Goal: Task Accomplishment & Management: Manage account settings

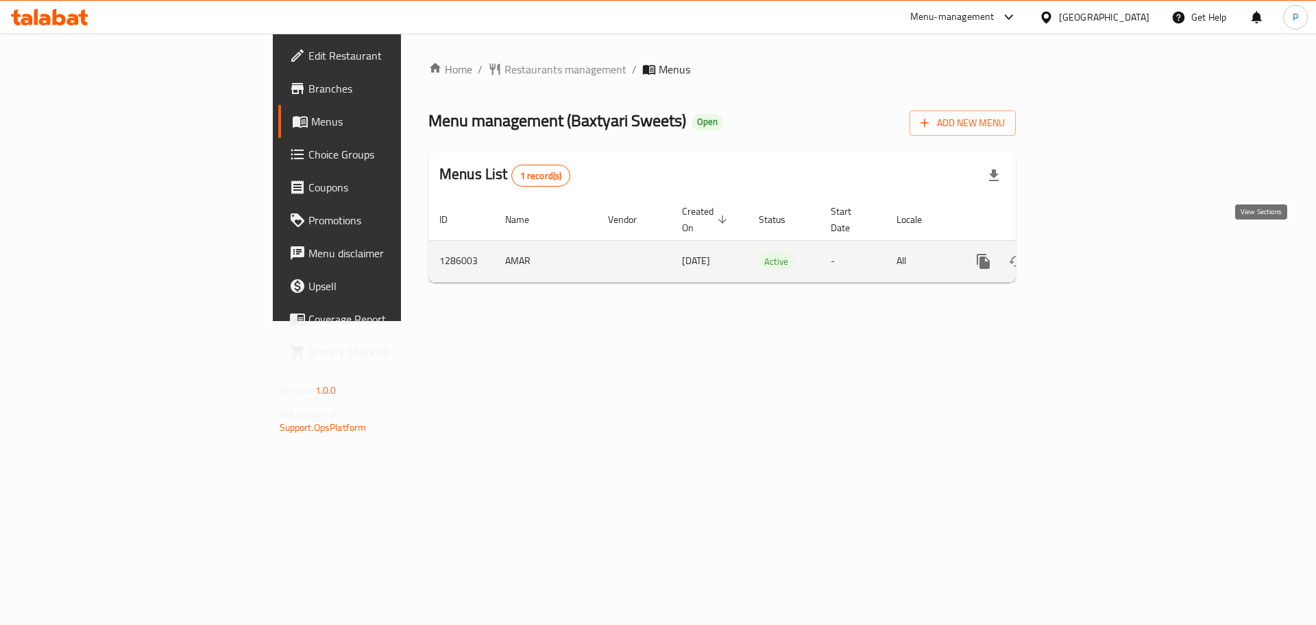
click at [1099, 245] on link "enhanced table" at bounding box center [1082, 261] width 33 height 33
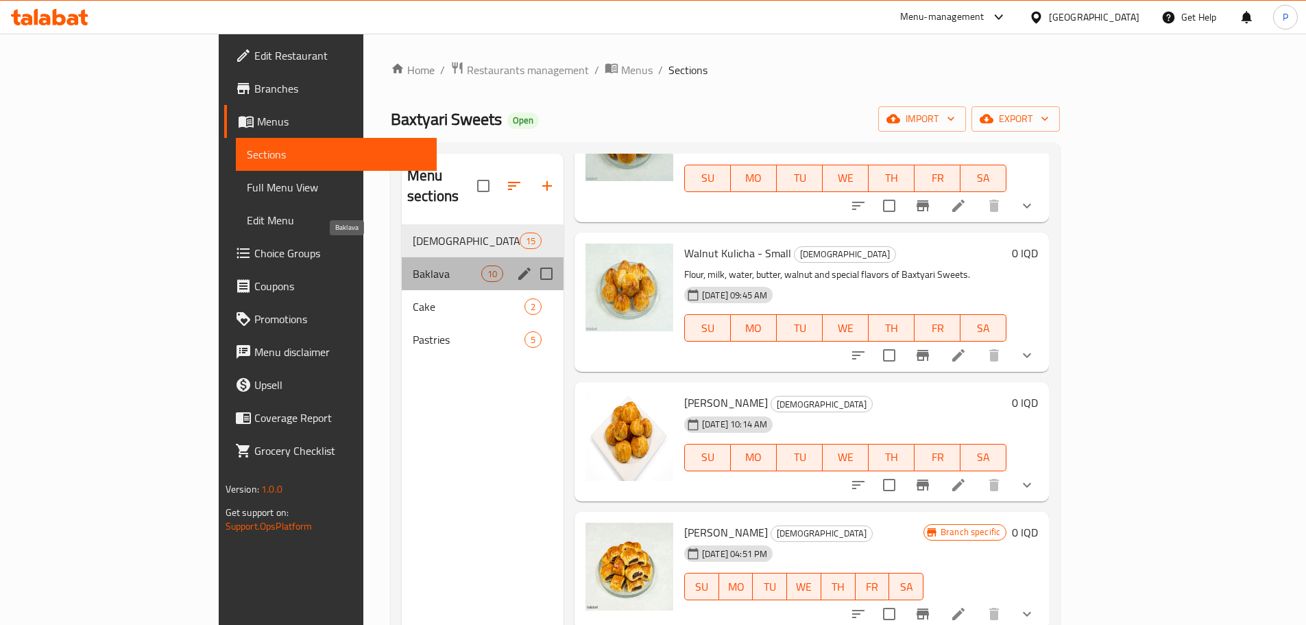
click at [413, 265] on span "Baklava" at bounding box center [447, 273] width 69 height 16
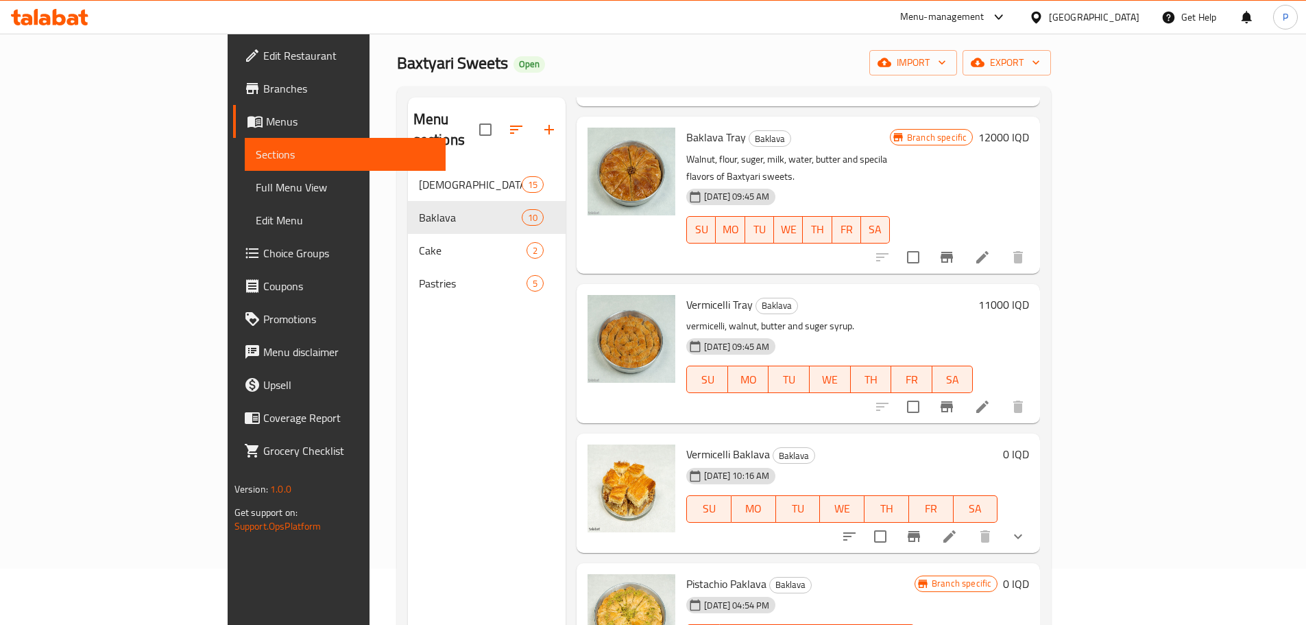
scroll to position [192, 0]
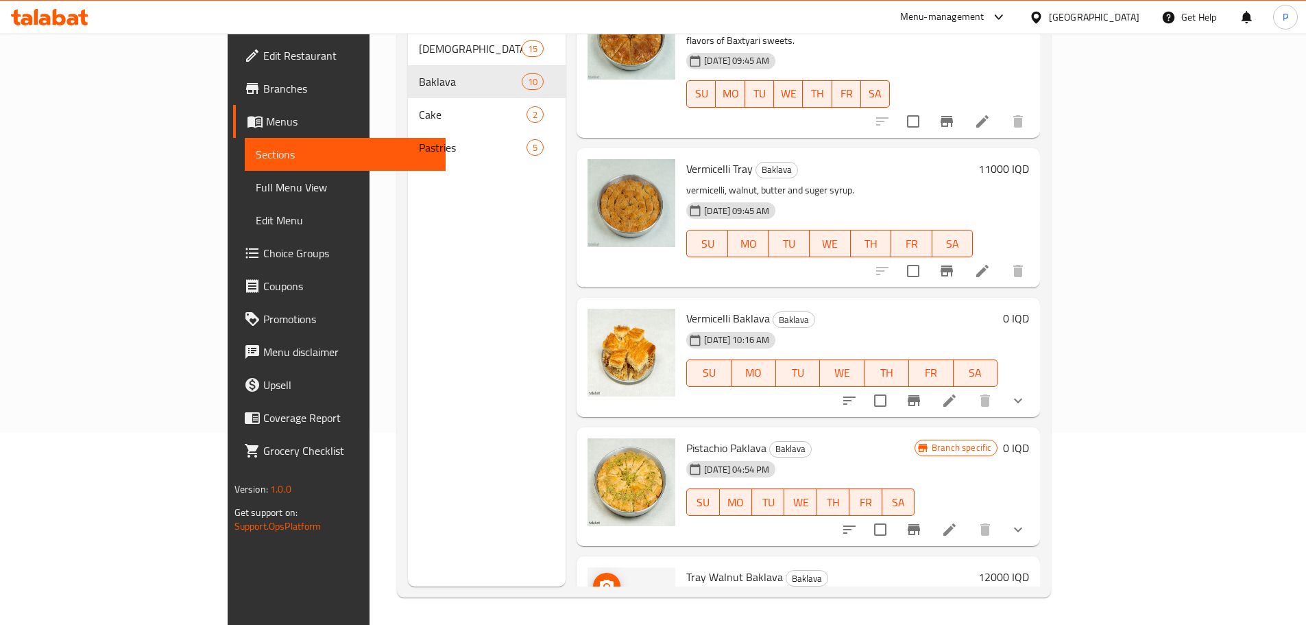
click at [593, 578] on span "upload picture" at bounding box center [606, 586] width 27 height 16
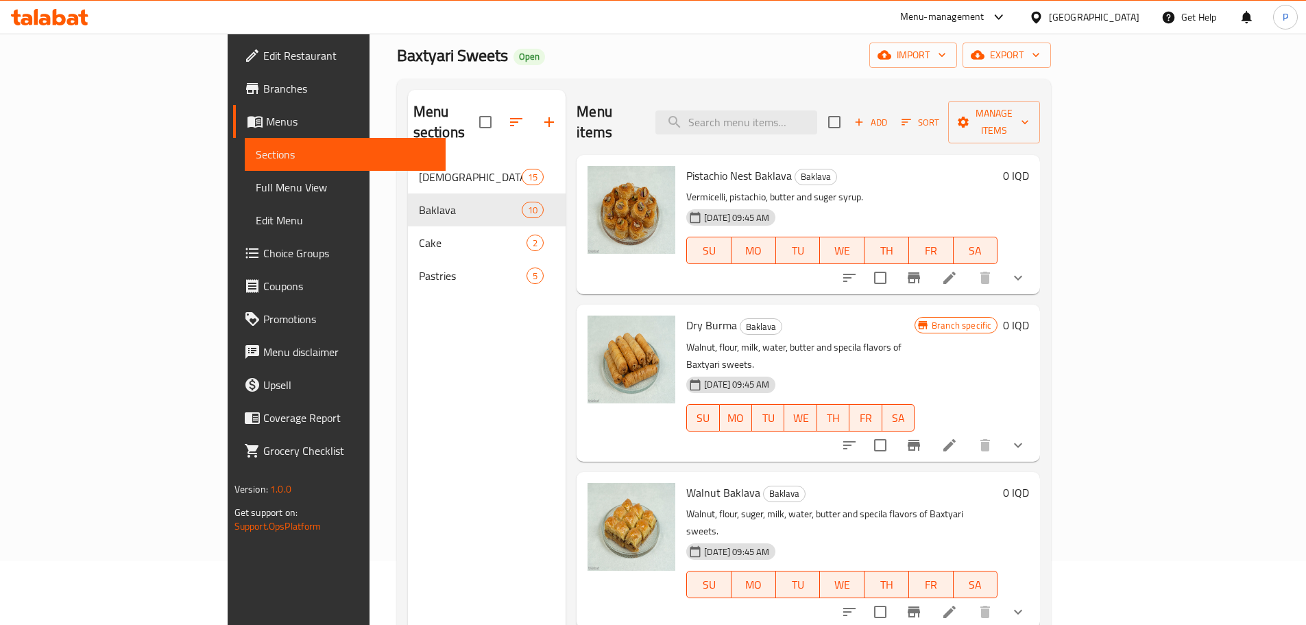
scroll to position [0, 0]
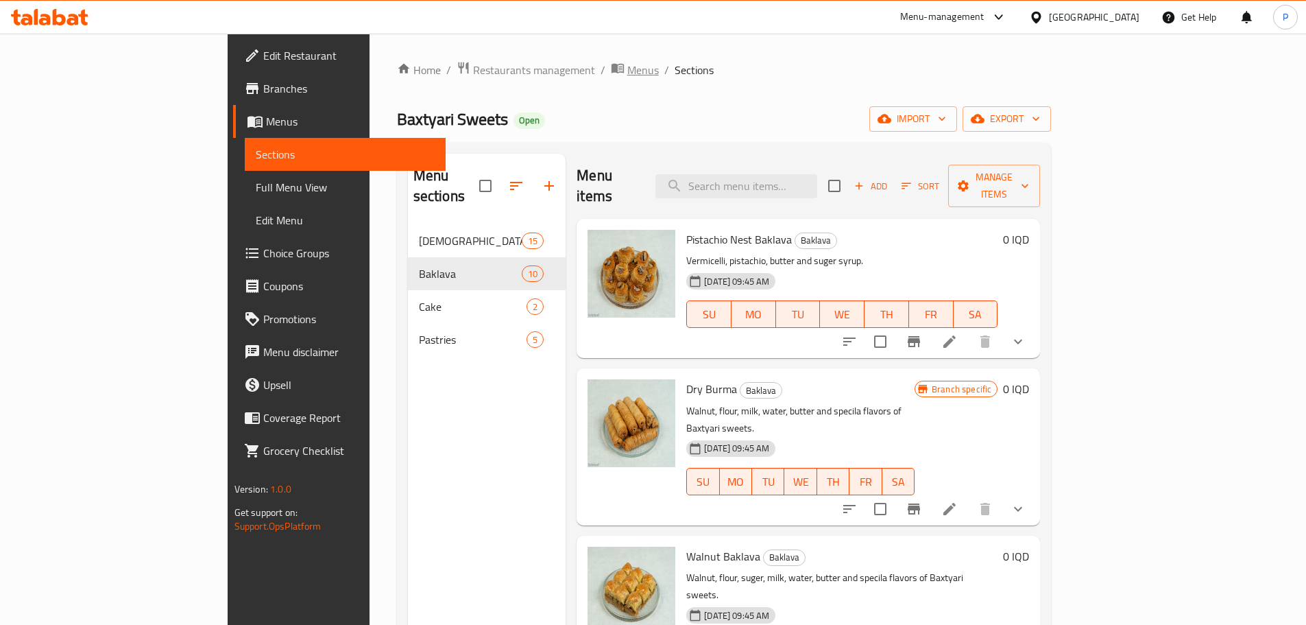
click at [627, 71] on span "Menus" at bounding box center [643, 70] width 32 height 16
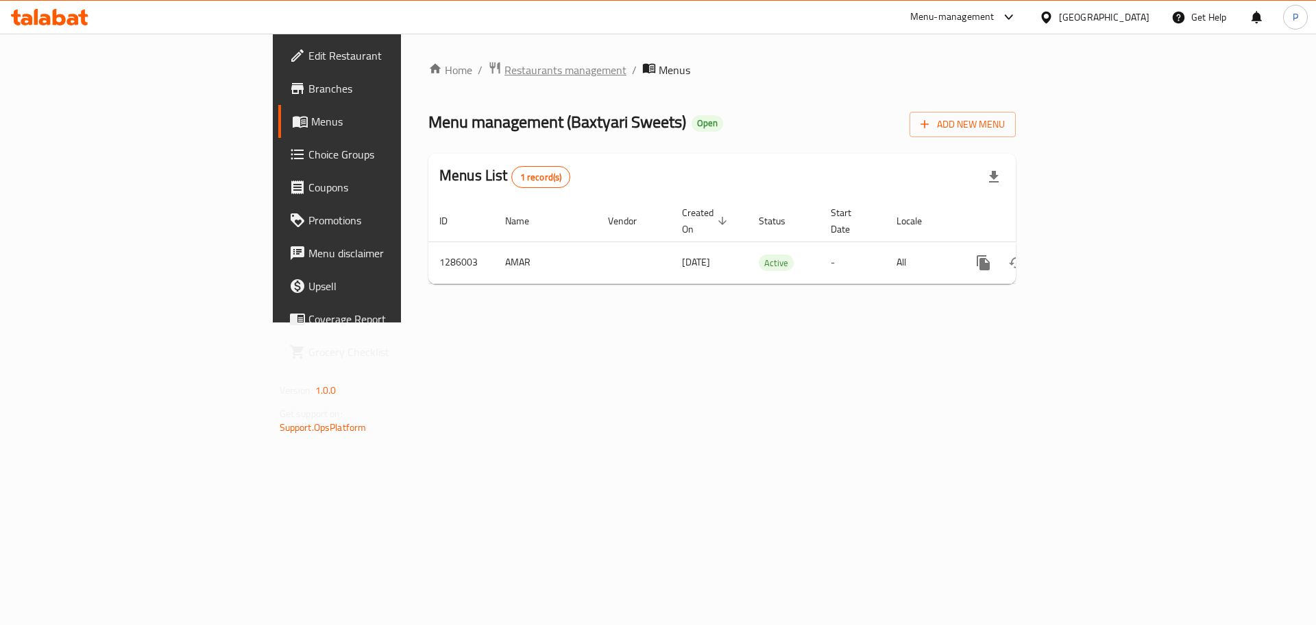
click at [505, 71] on span "Restaurants management" at bounding box center [566, 70] width 122 height 16
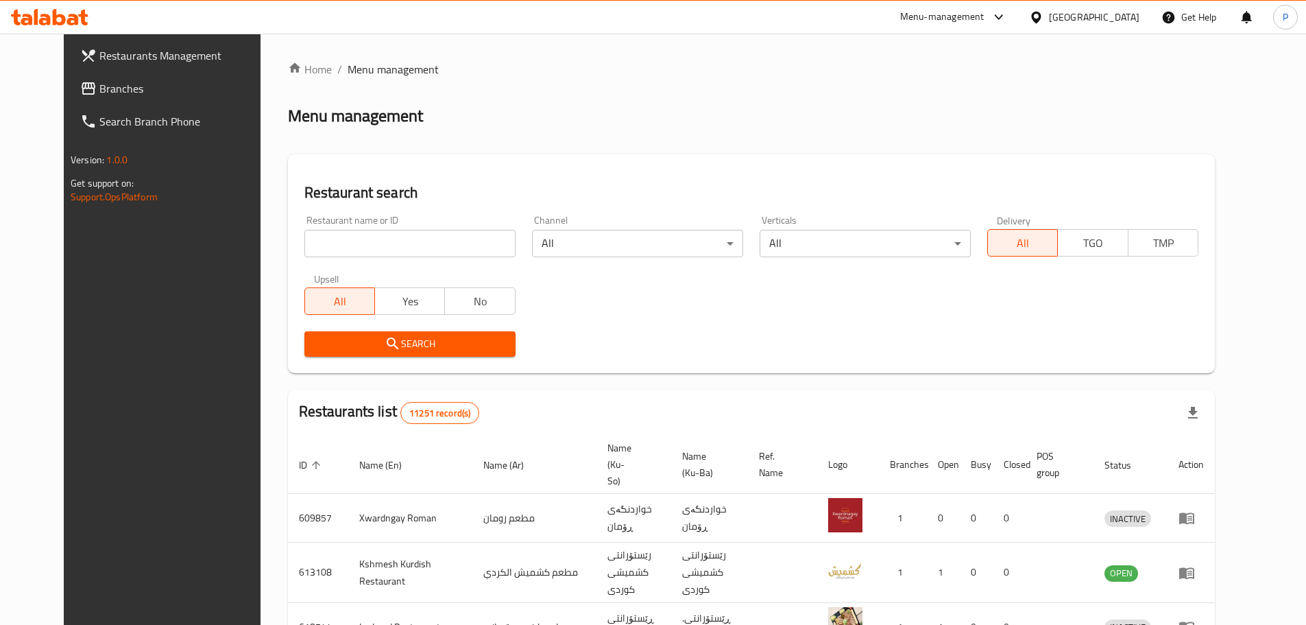
click at [477, 244] on input "search" at bounding box center [409, 243] width 211 height 27
type input "ocha ocha"
click button "Search" at bounding box center [409, 343] width 211 height 25
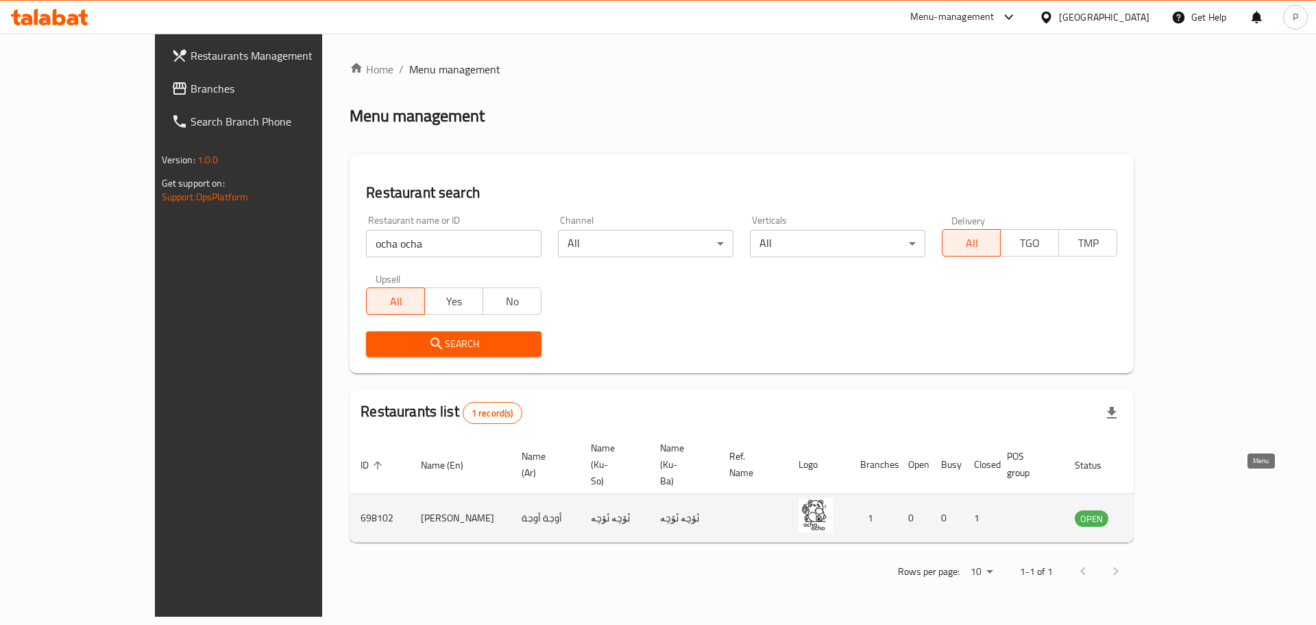
click at [1173, 509] on link "enhanced table" at bounding box center [1159, 517] width 25 height 16
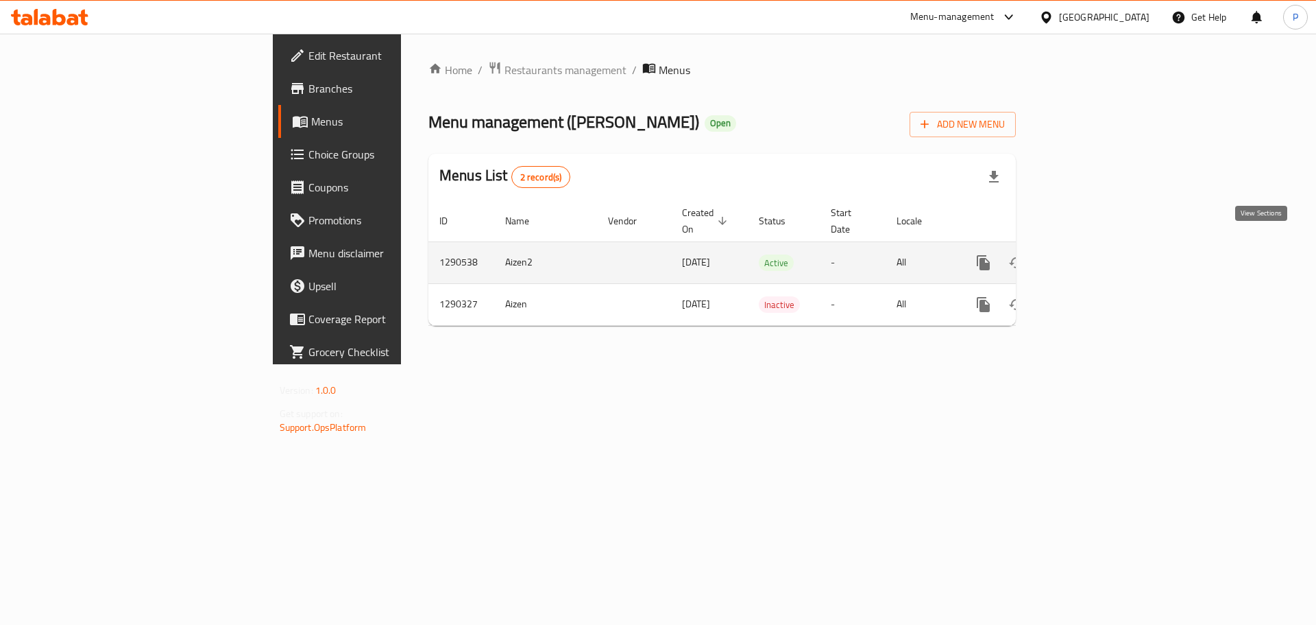
click at [1091, 254] on icon "enhanced table" at bounding box center [1082, 262] width 16 height 16
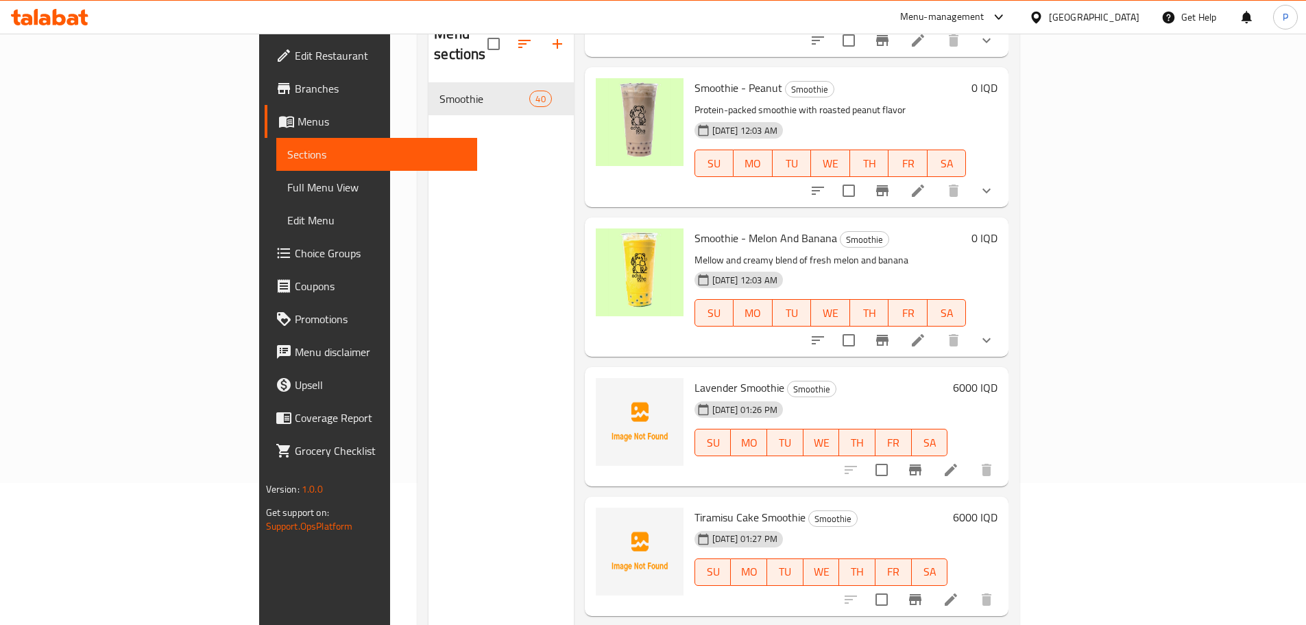
scroll to position [192, 0]
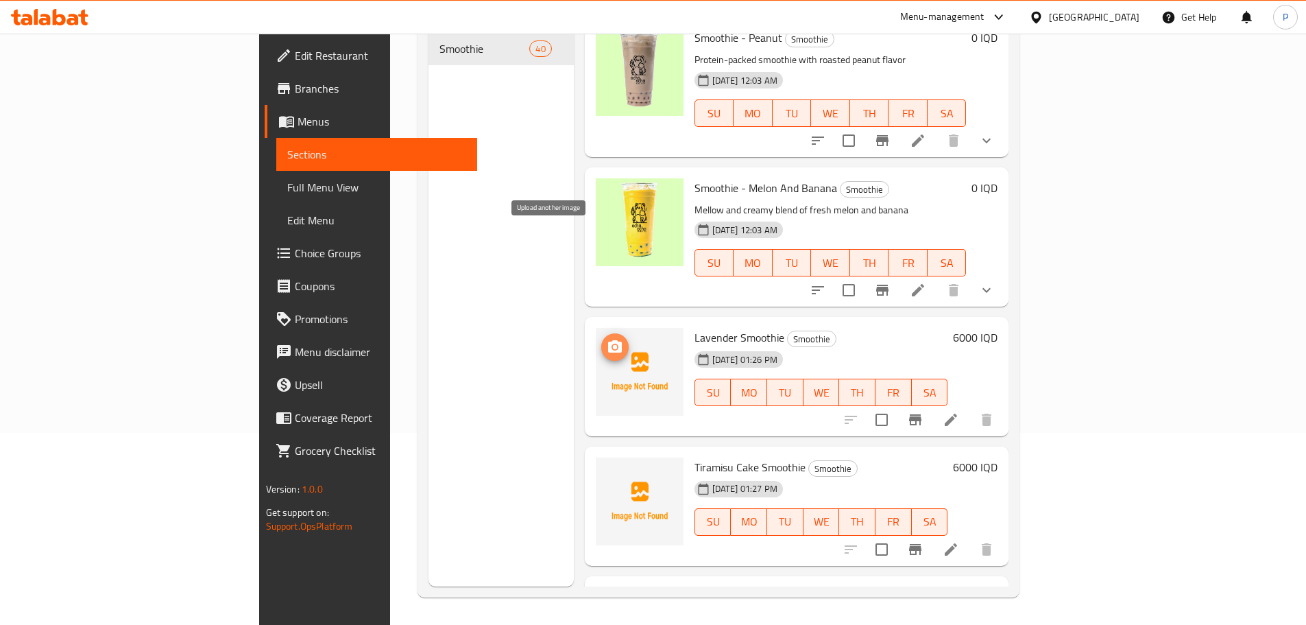
click at [608, 340] on icon "upload picture" at bounding box center [615, 346] width 14 height 12
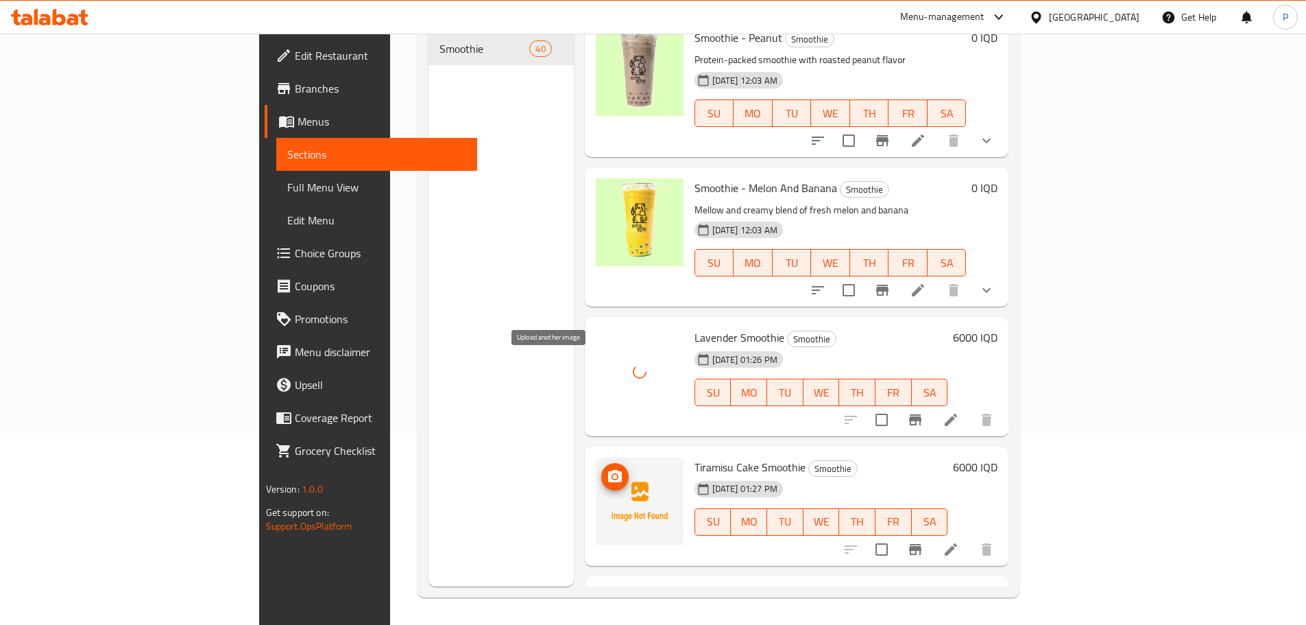
click at [613, 474] on circle "upload picture" at bounding box center [615, 476] width 4 height 4
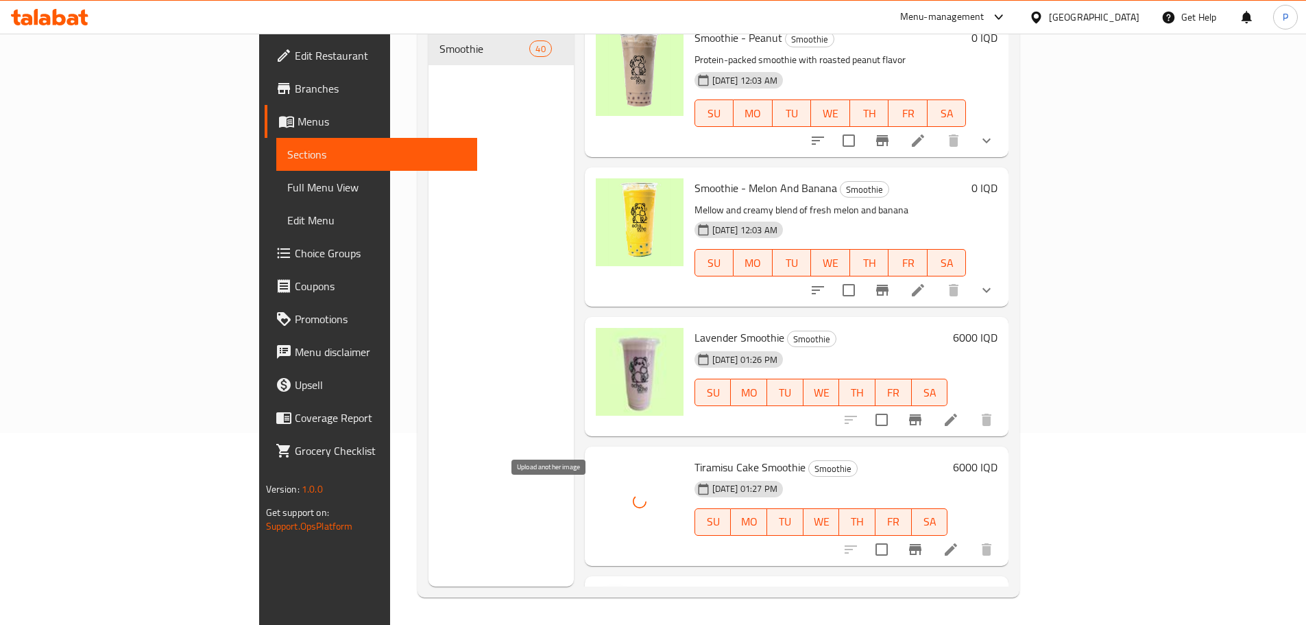
click at [608, 599] on icon "upload picture" at bounding box center [615, 605] width 14 height 12
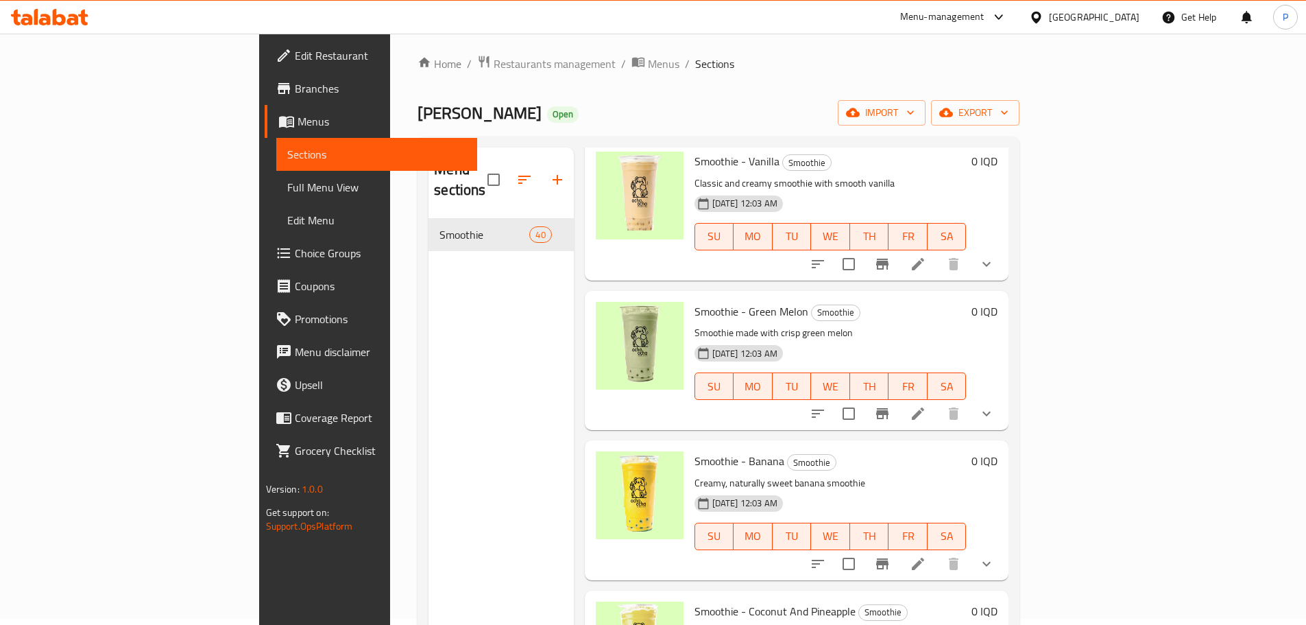
scroll to position [0, 0]
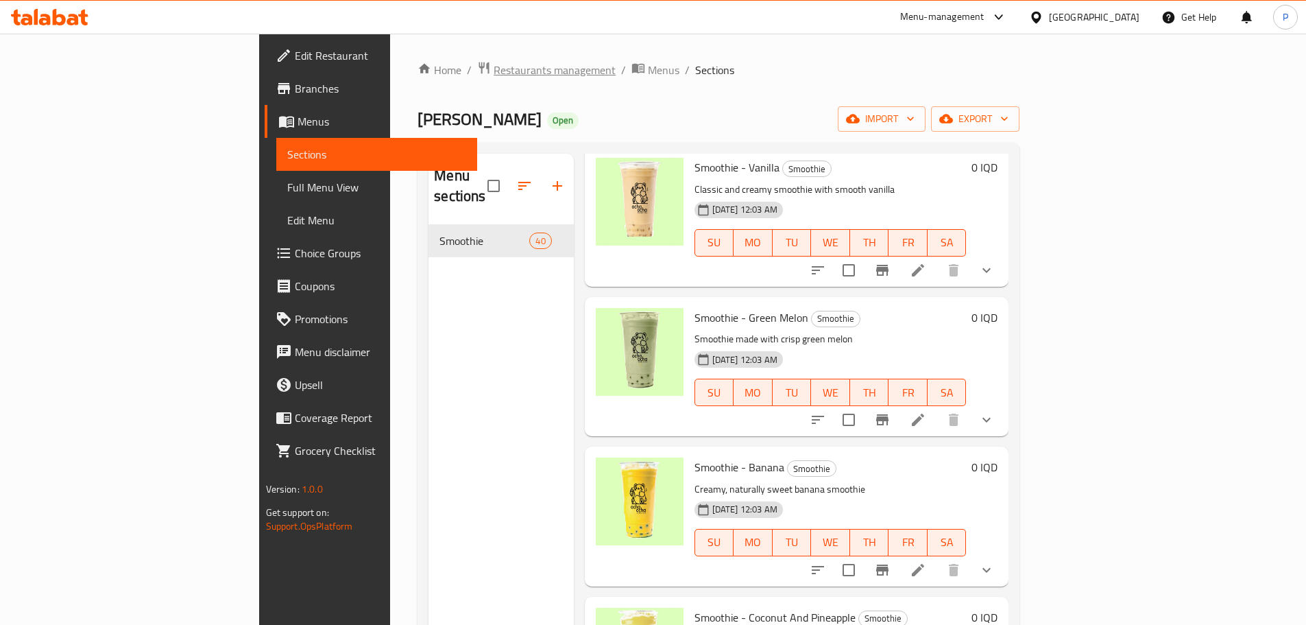
click at [494, 68] on span "Restaurants management" at bounding box center [555, 70] width 122 height 16
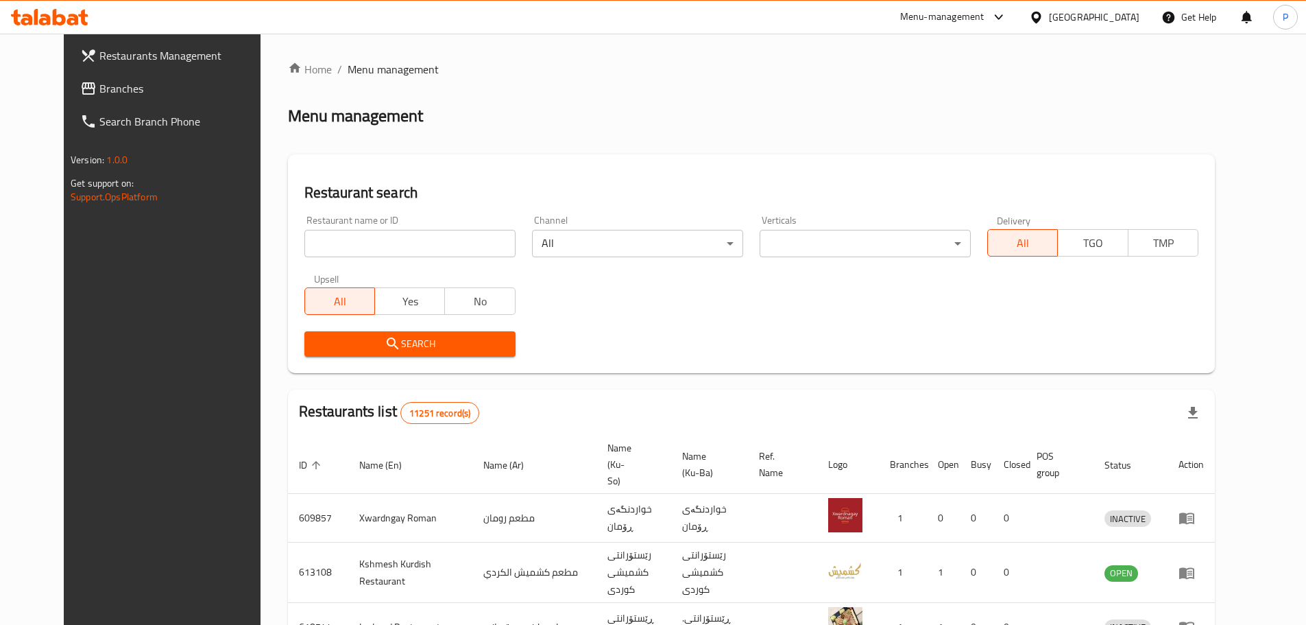
click at [448, 238] on div at bounding box center [653, 312] width 1306 height 625
click at [451, 241] on input "search" at bounding box center [409, 243] width 211 height 27
type input "de fermo"
click button "Search" at bounding box center [409, 343] width 211 height 25
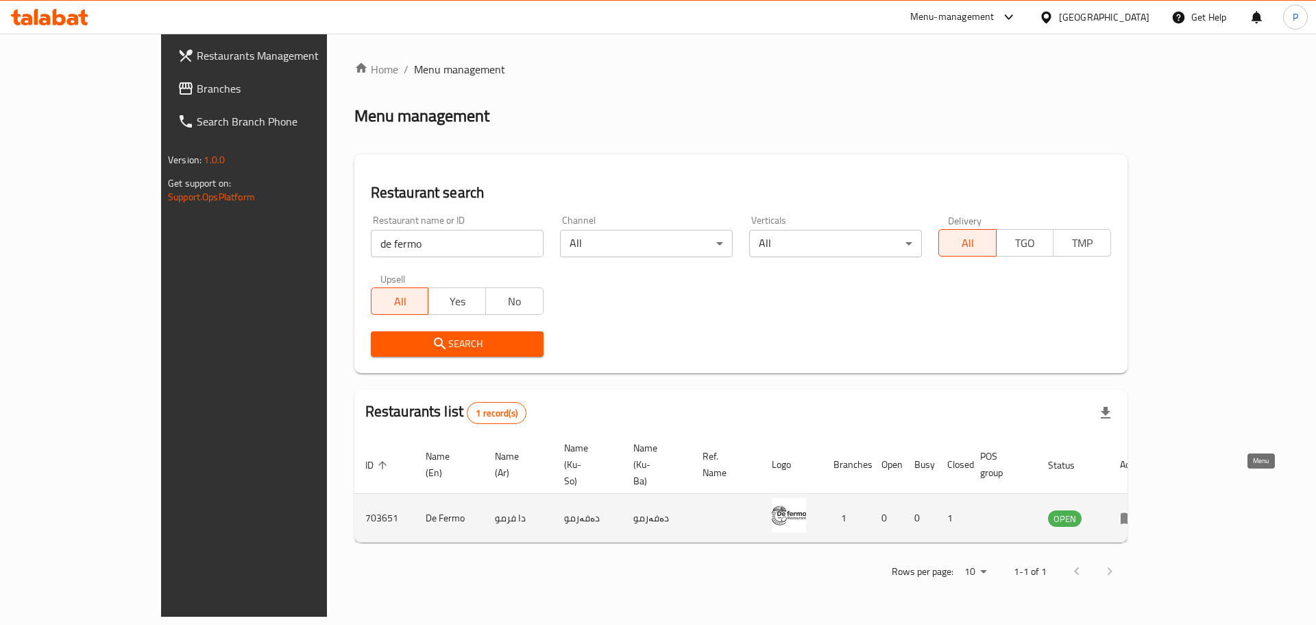
click at [1134, 516] on icon "enhanced table" at bounding box center [1131, 518] width 5 height 5
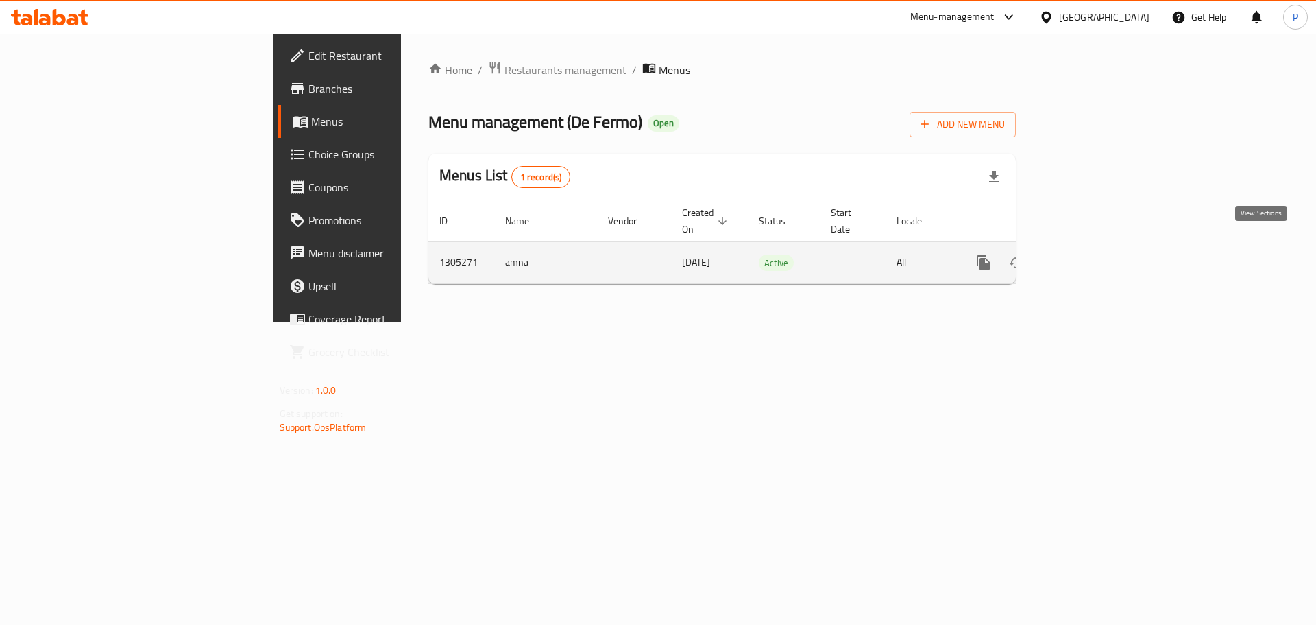
click at [1091, 254] on icon "enhanced table" at bounding box center [1082, 262] width 16 height 16
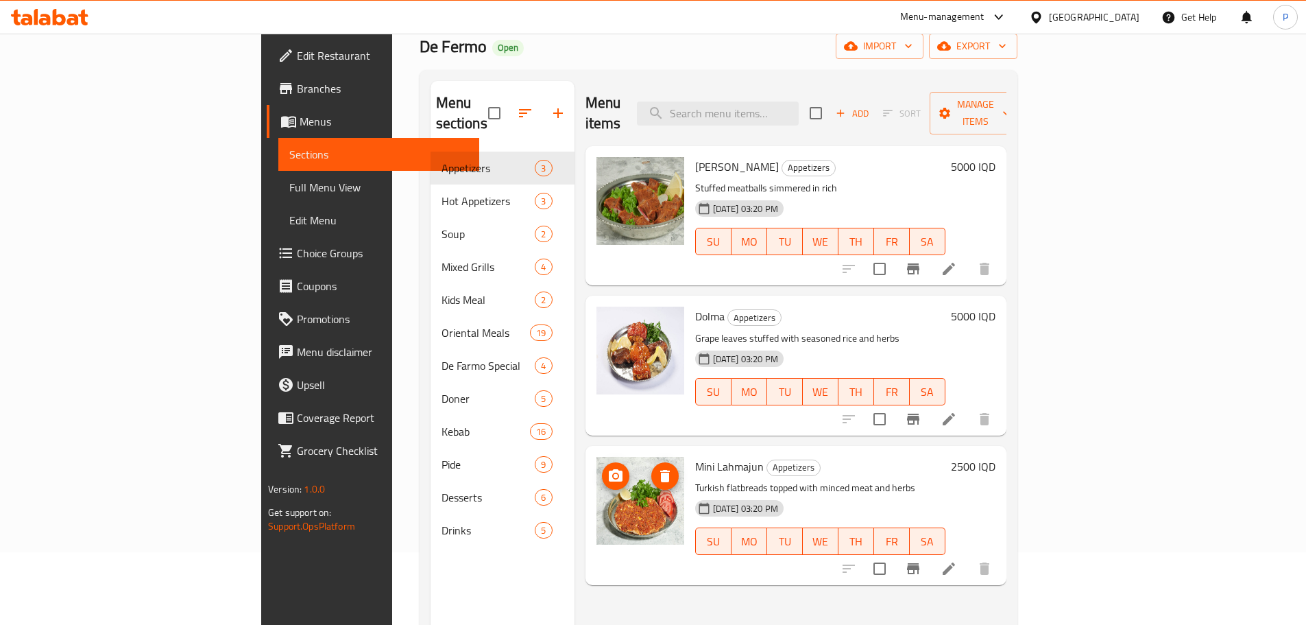
scroll to position [192, 0]
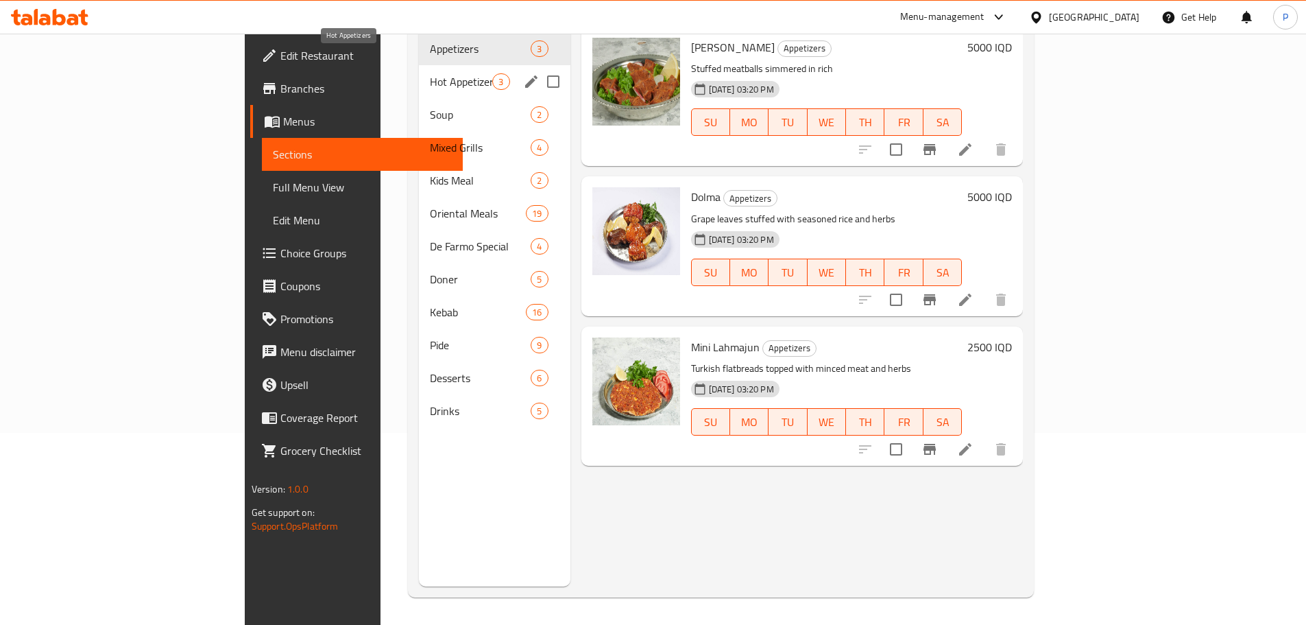
click at [430, 73] on span "Hot Appetizers" at bounding box center [461, 81] width 62 height 16
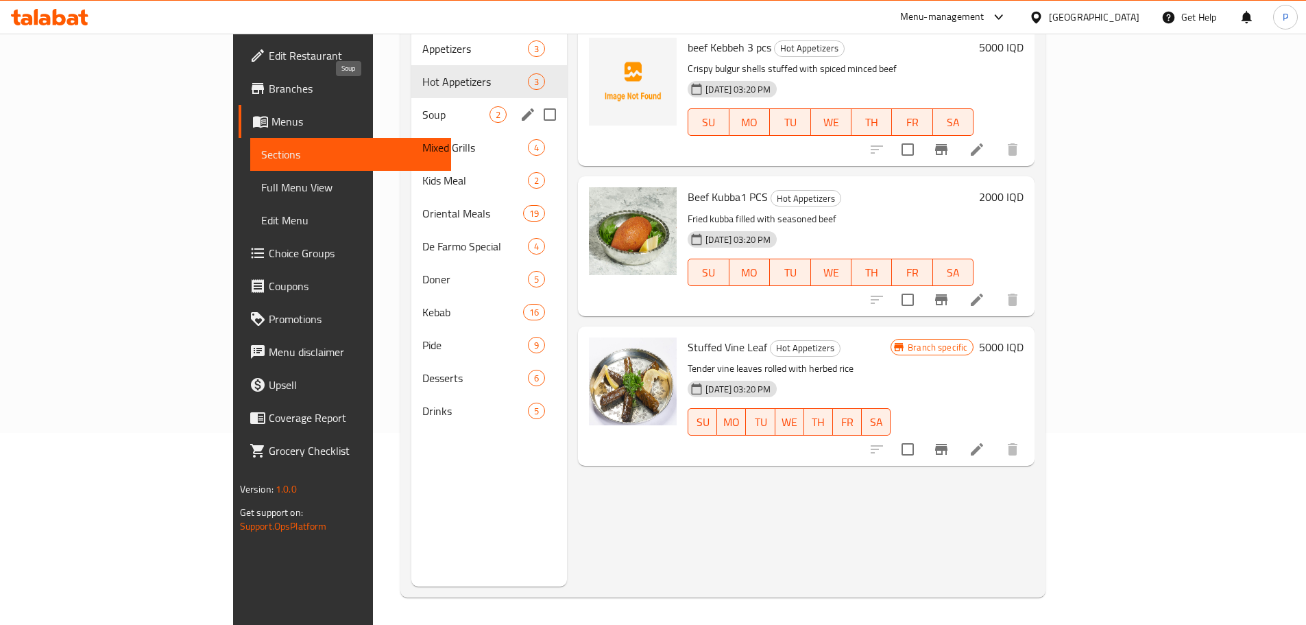
click at [422, 106] on span "Soup" at bounding box center [455, 114] width 67 height 16
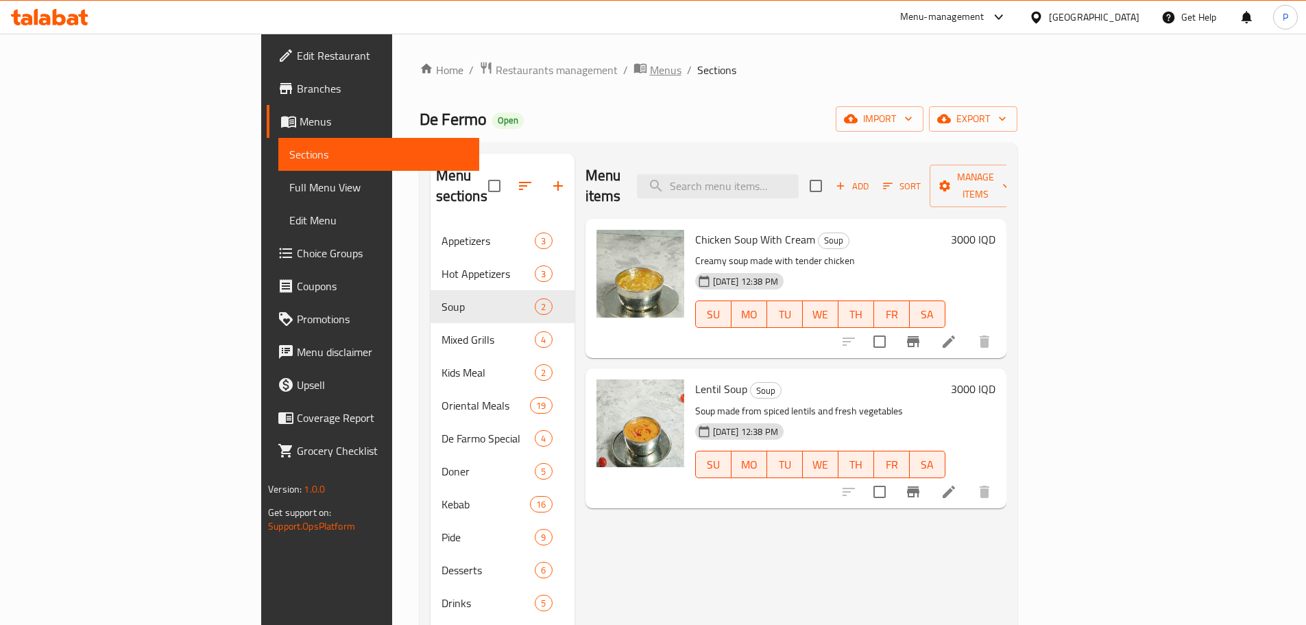
click at [634, 73] on icon "breadcrumb" at bounding box center [641, 68] width 14 height 14
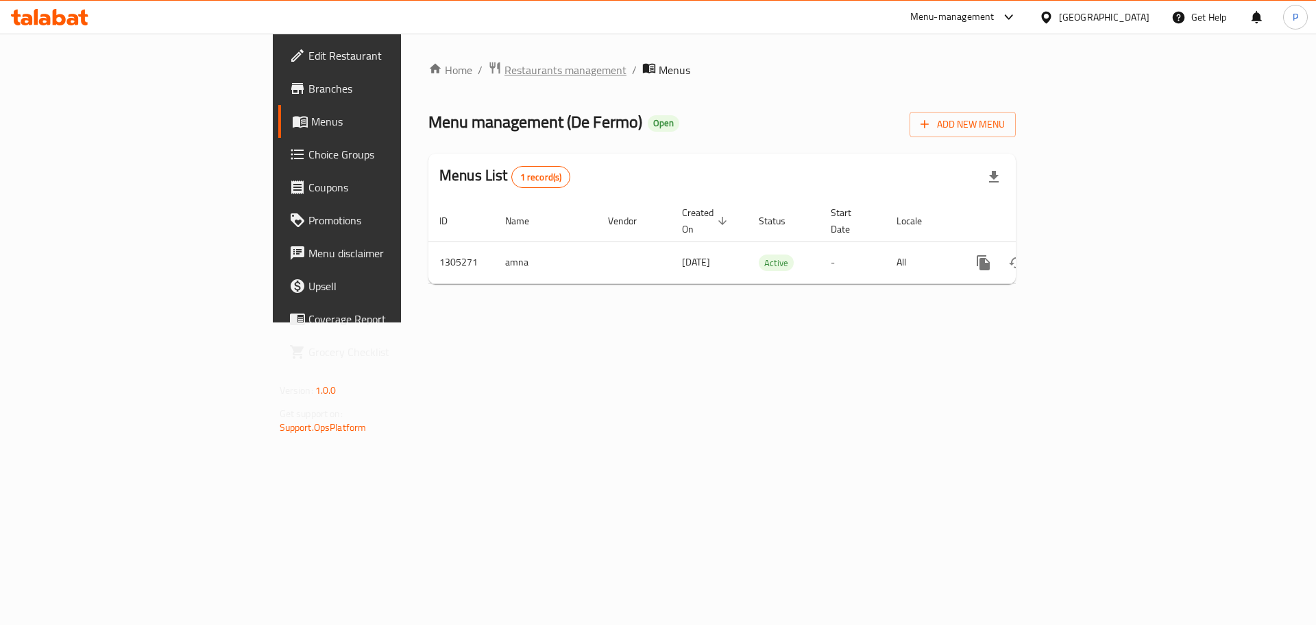
click at [505, 62] on span "Restaurants management" at bounding box center [566, 70] width 122 height 16
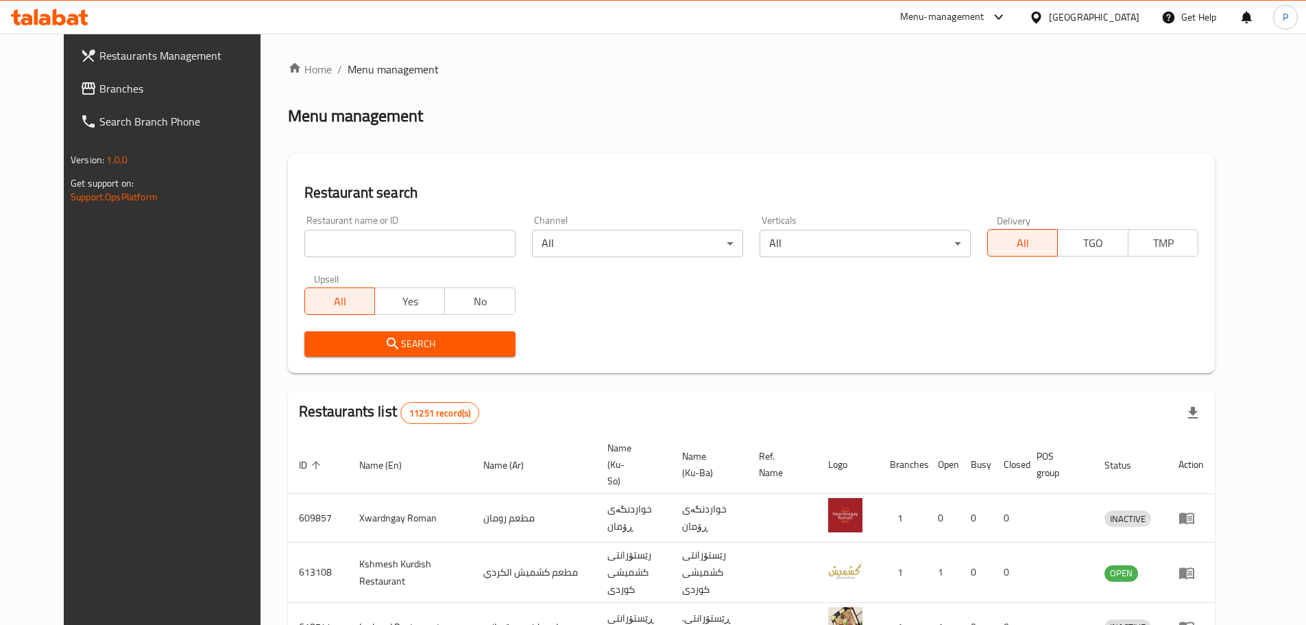
click at [357, 248] on input "search" at bounding box center [409, 243] width 211 height 27
type input "baxtyari sweets"
click button "Search" at bounding box center [409, 343] width 211 height 25
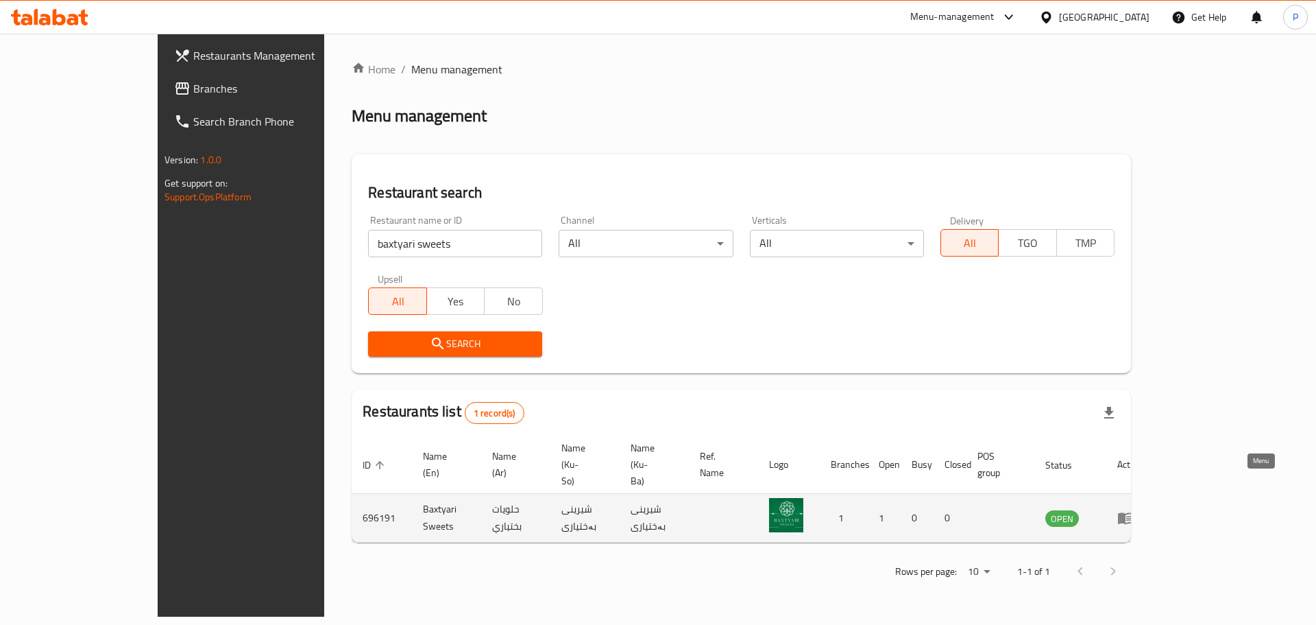
click at [1133, 513] on icon "enhanced table" at bounding box center [1125, 519] width 15 height 12
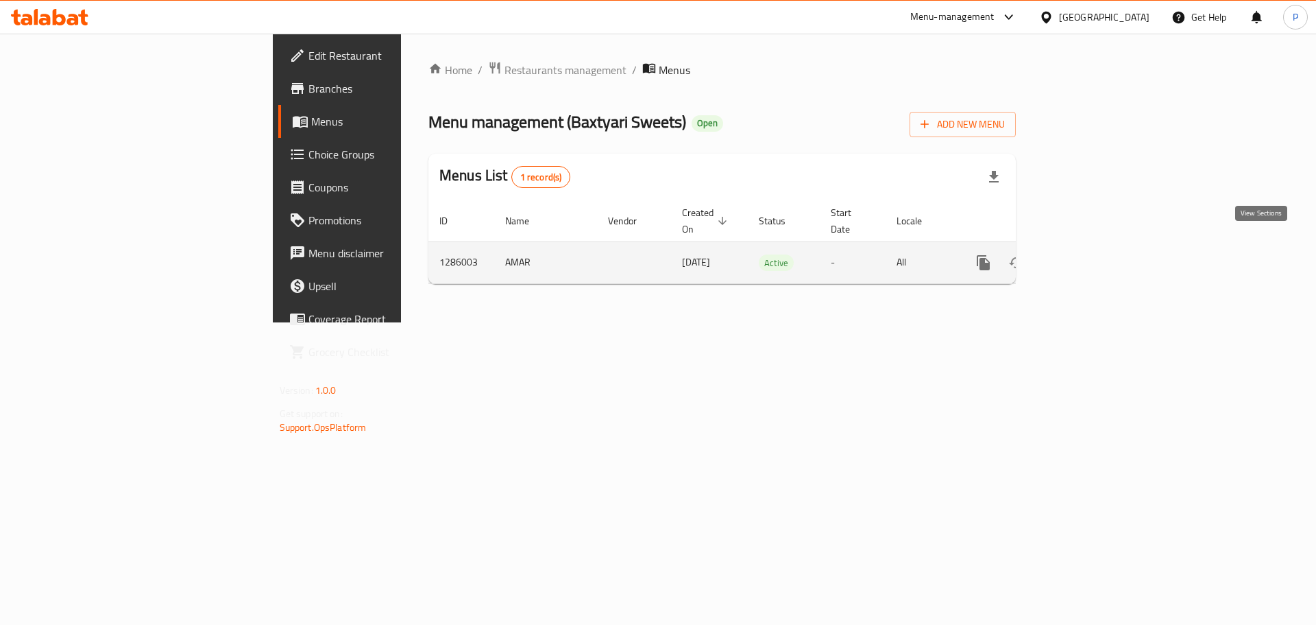
click at [1091, 254] on icon "enhanced table" at bounding box center [1082, 262] width 16 height 16
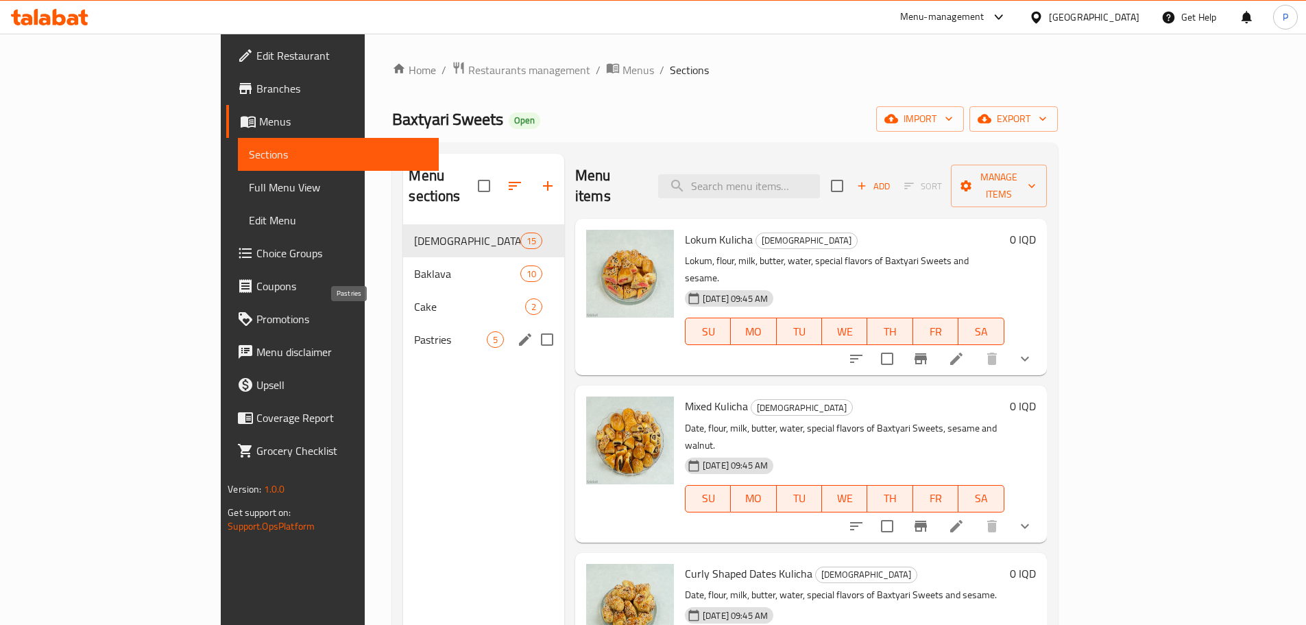
click at [414, 331] on span "Pastries" at bounding box center [450, 339] width 72 height 16
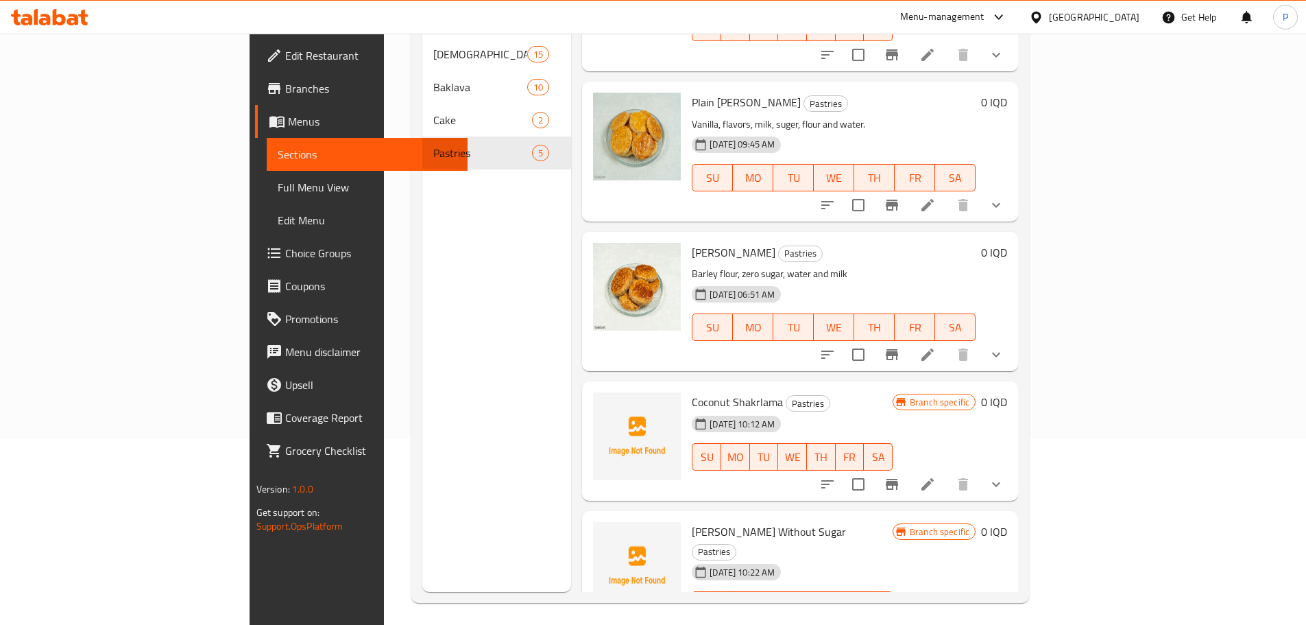
scroll to position [192, 0]
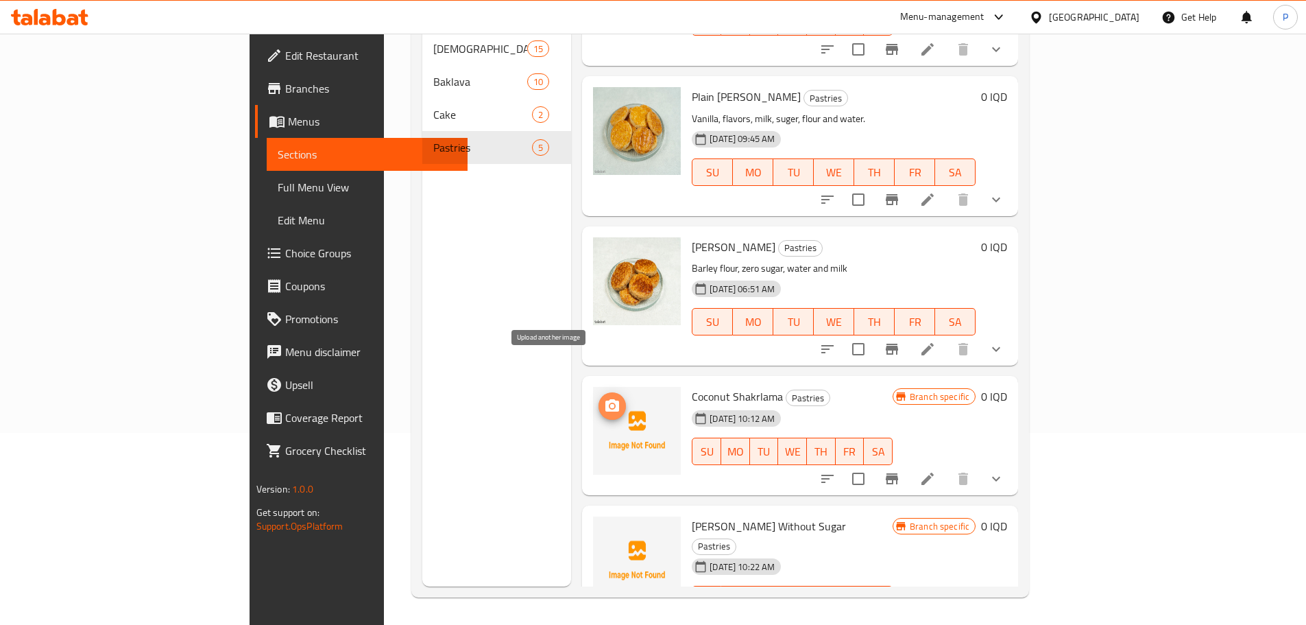
click at [604, 398] on icon "upload picture" at bounding box center [612, 406] width 16 height 16
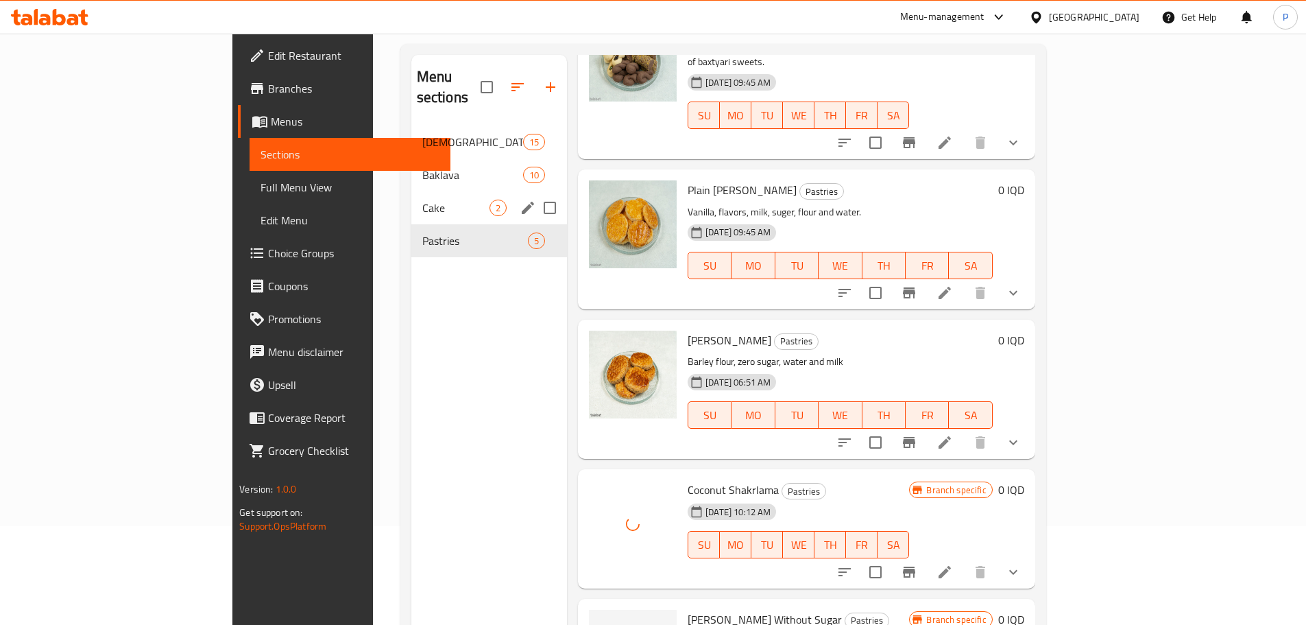
scroll to position [0, 0]
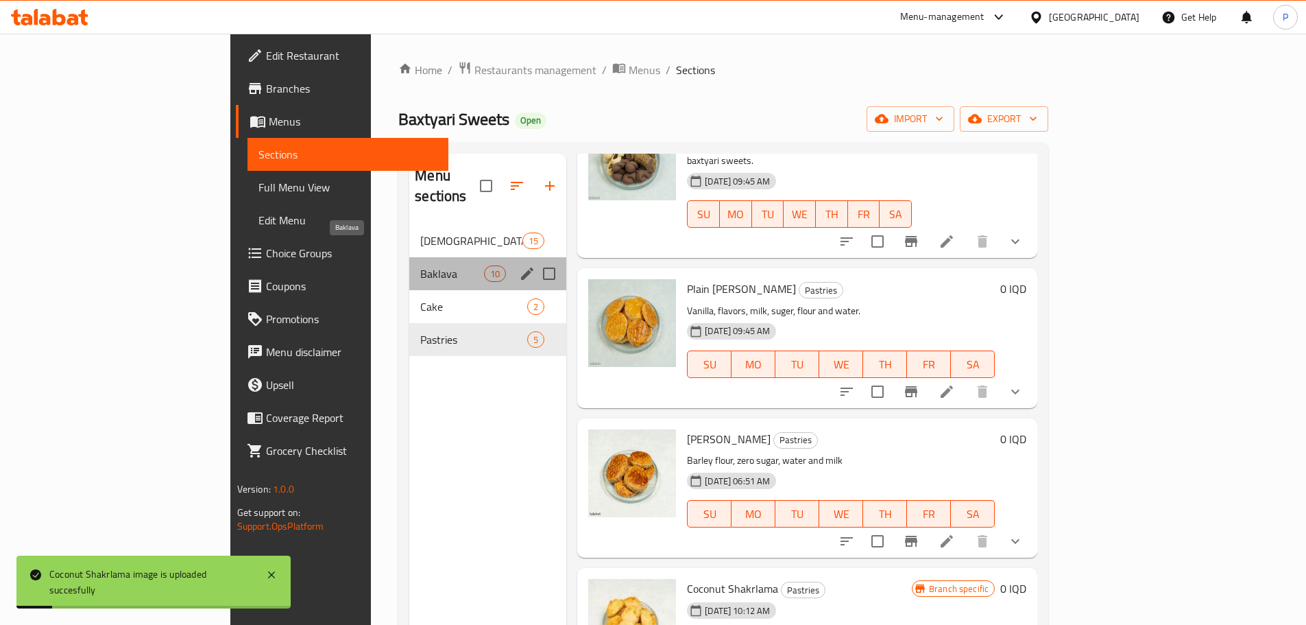
click at [420, 265] on span "Baklava" at bounding box center [452, 273] width 64 height 16
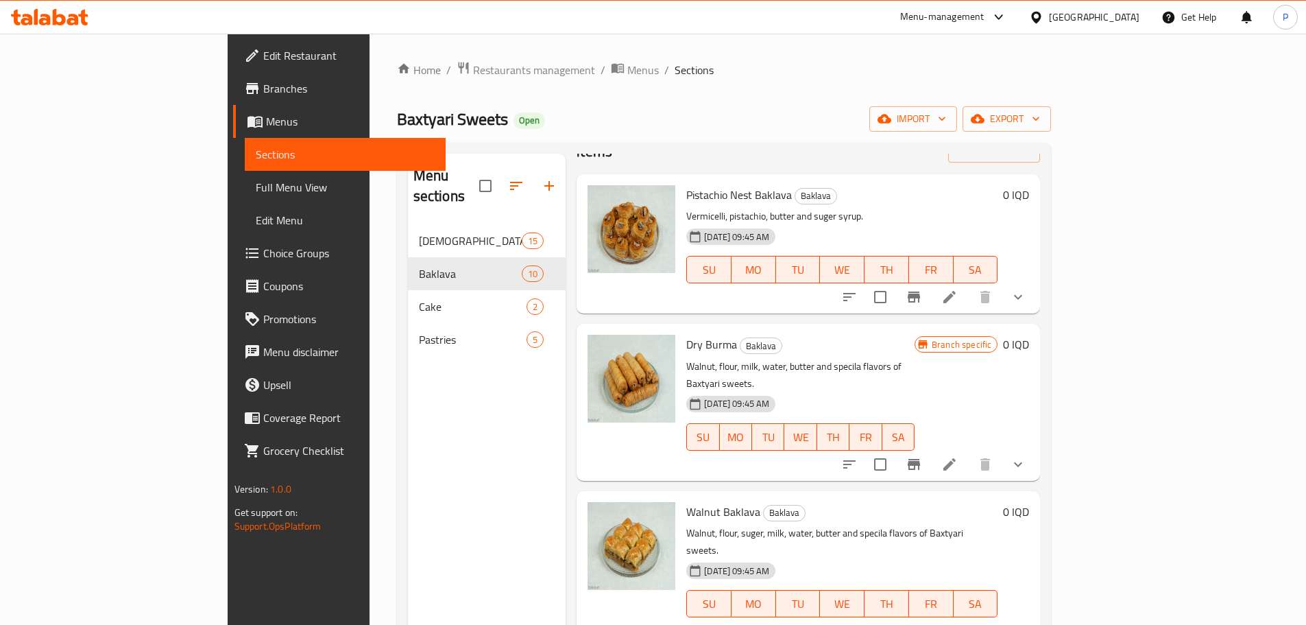
scroll to position [69, 0]
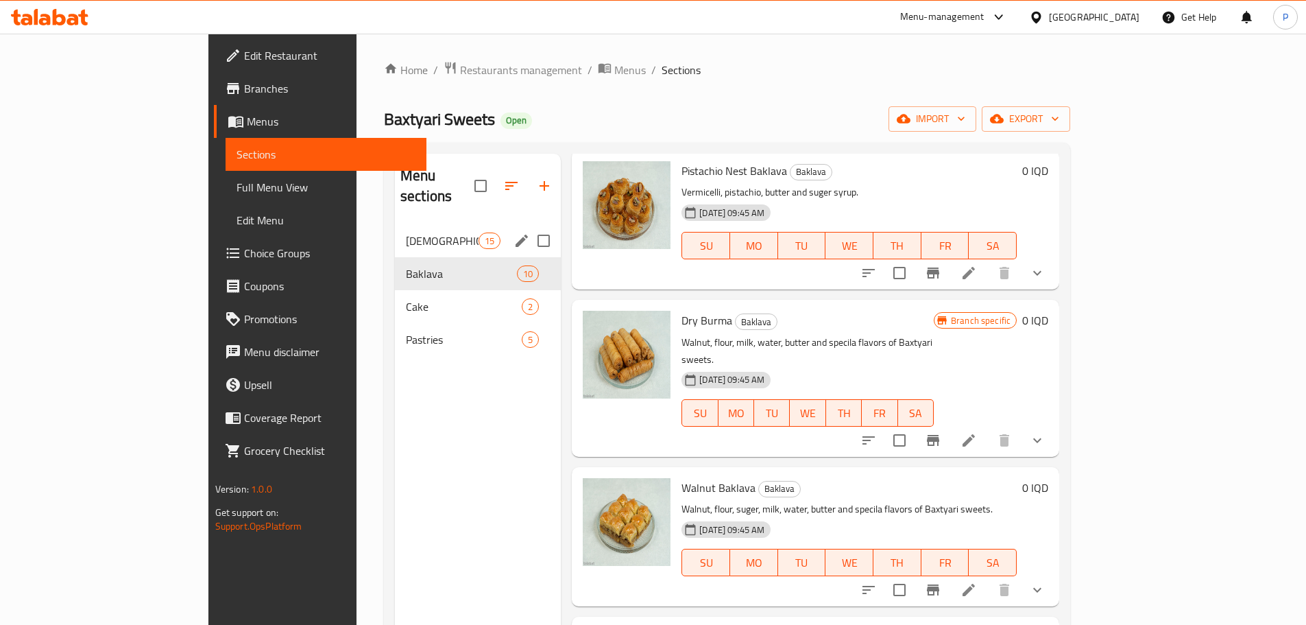
click at [406, 232] on span "[DEMOGRAPHIC_DATA]" at bounding box center [442, 240] width 73 height 16
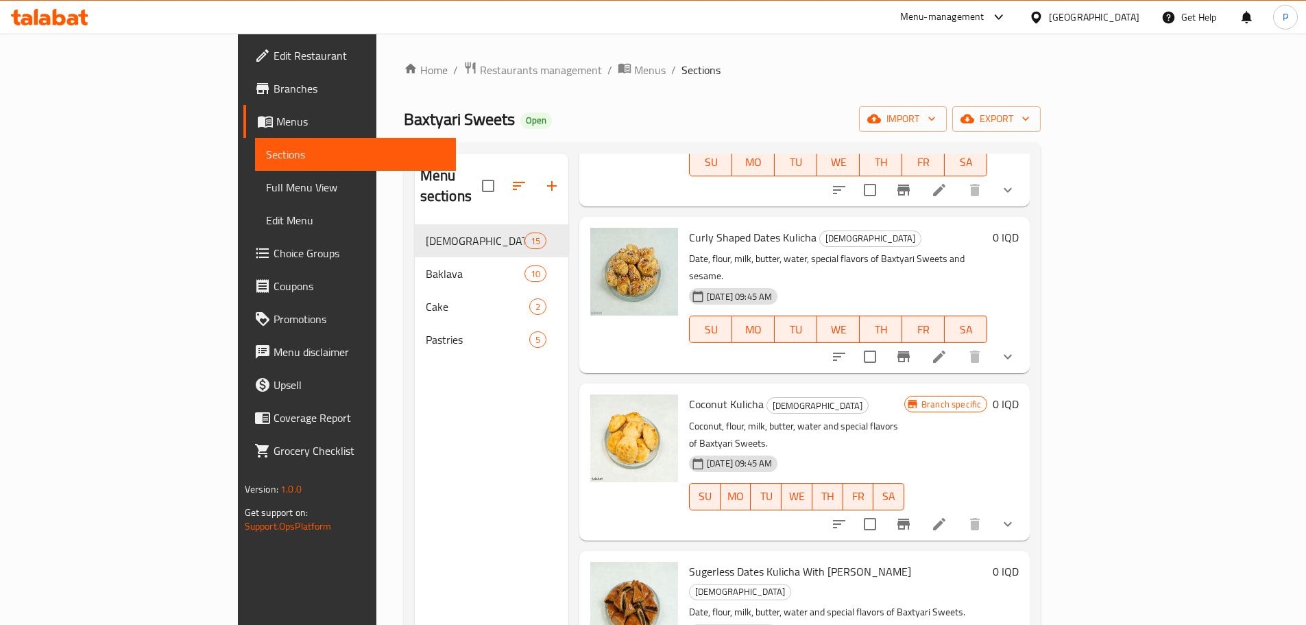
scroll to position [343, 0]
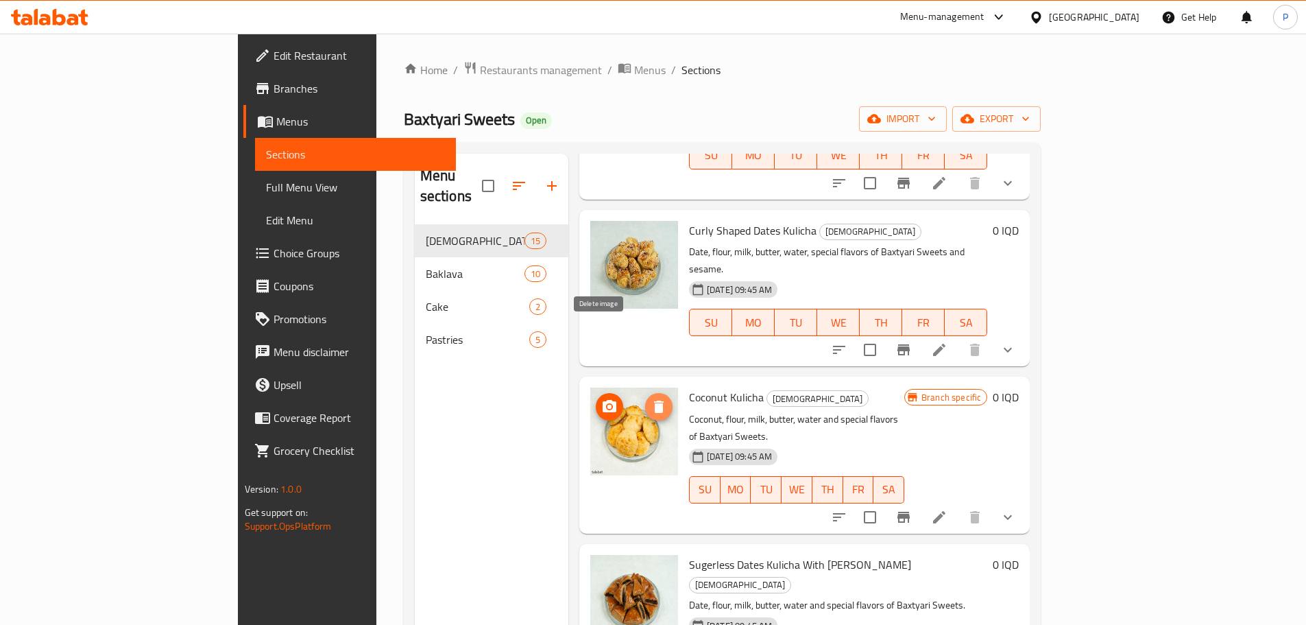
click at [654, 400] on icon "delete image" at bounding box center [659, 406] width 10 height 12
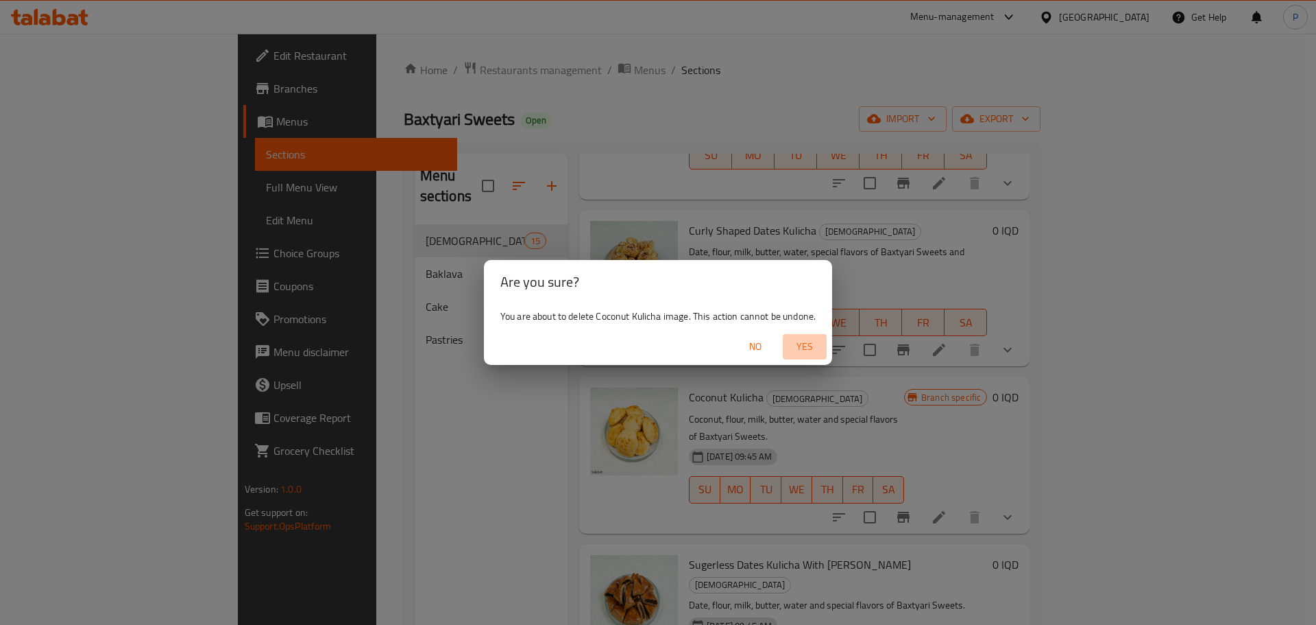
click at [803, 344] on span "Yes" at bounding box center [805, 346] width 33 height 17
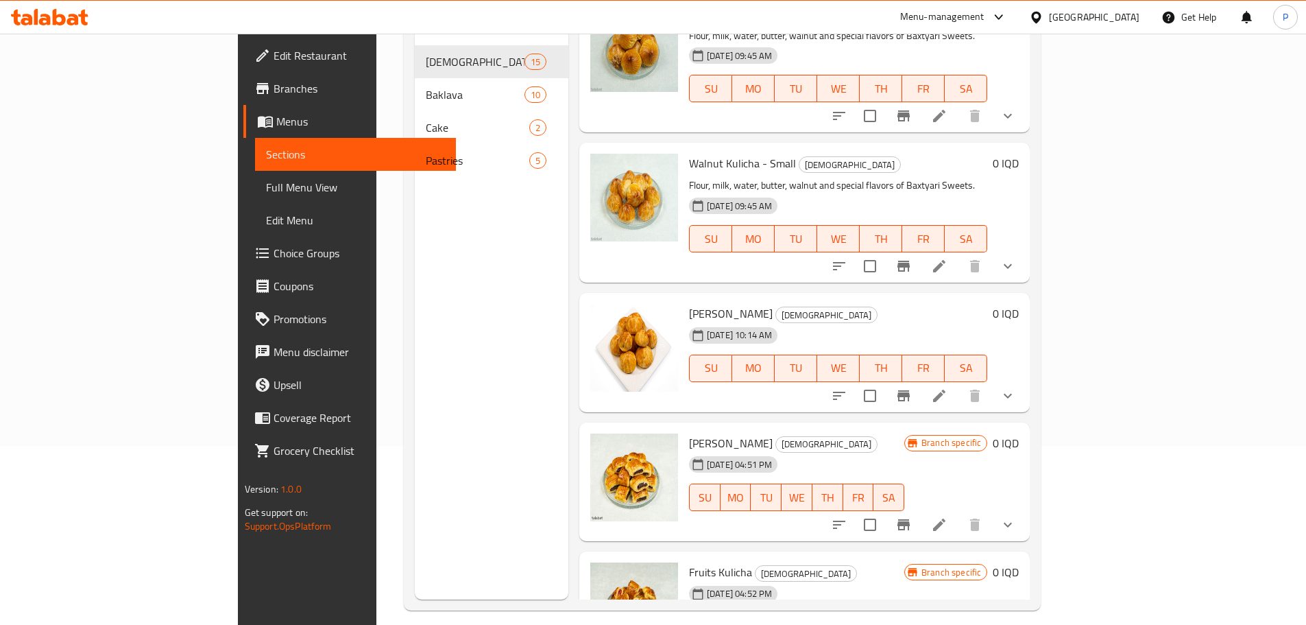
scroll to position [192, 0]
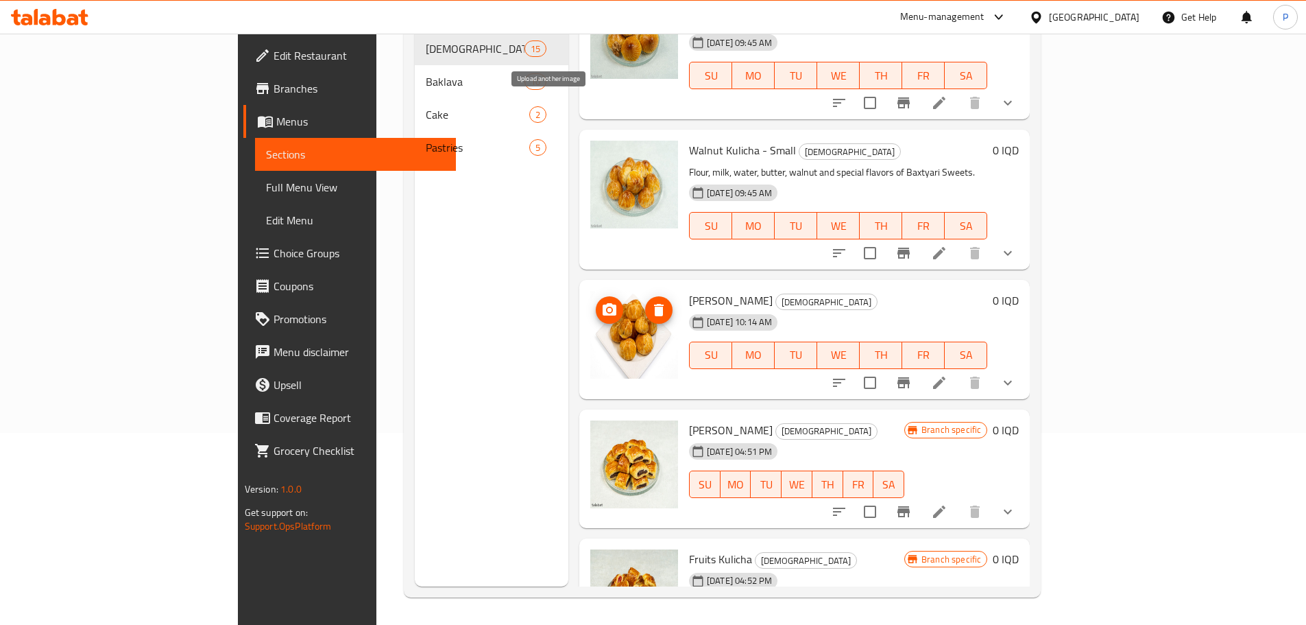
click at [603, 303] on icon "upload picture" at bounding box center [610, 309] width 14 height 12
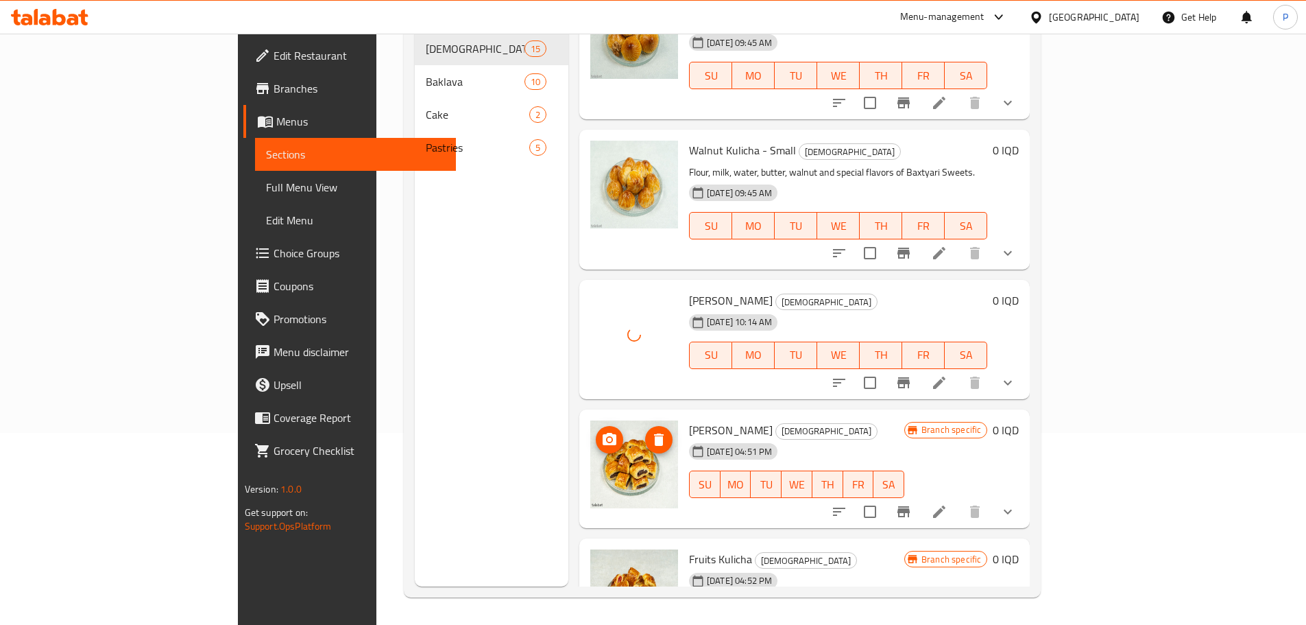
scroll to position [1369, 0]
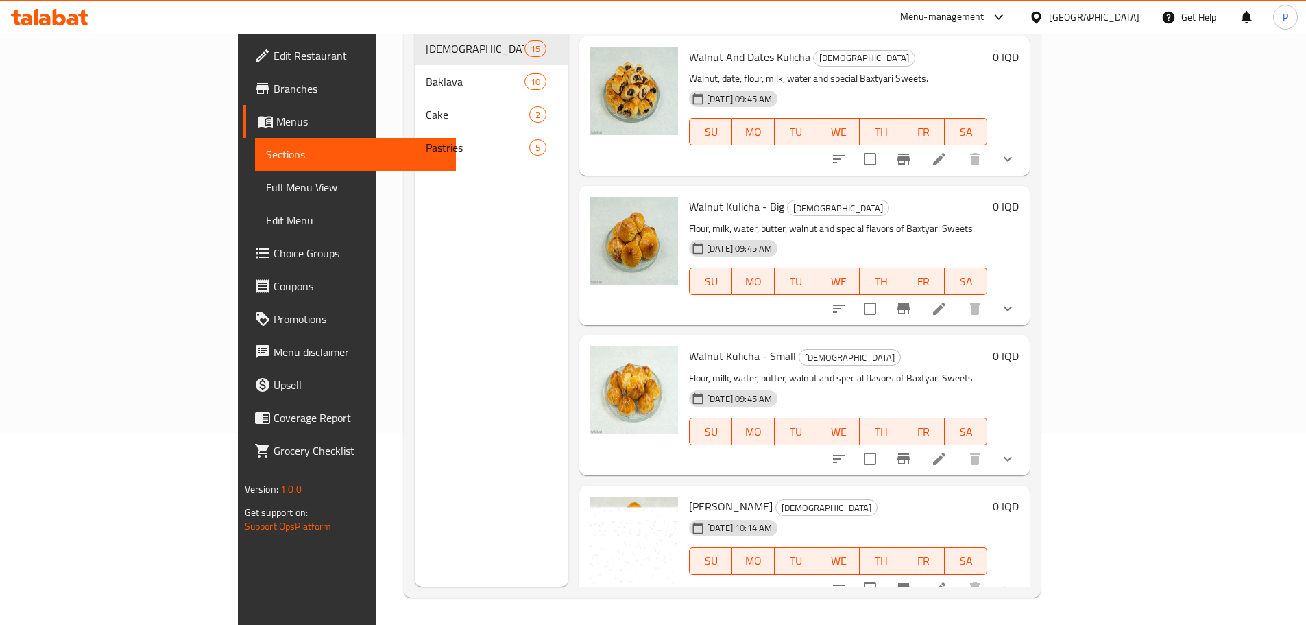
drag, startPoint x: 348, startPoint y: 322, endPoint x: 350, endPoint y: 296, distance: 26.2
click at [415, 320] on div "Menu sections Kulicha 15 Baklava 10 Cake 2 Pastries 5" at bounding box center [492, 274] width 154 height 625
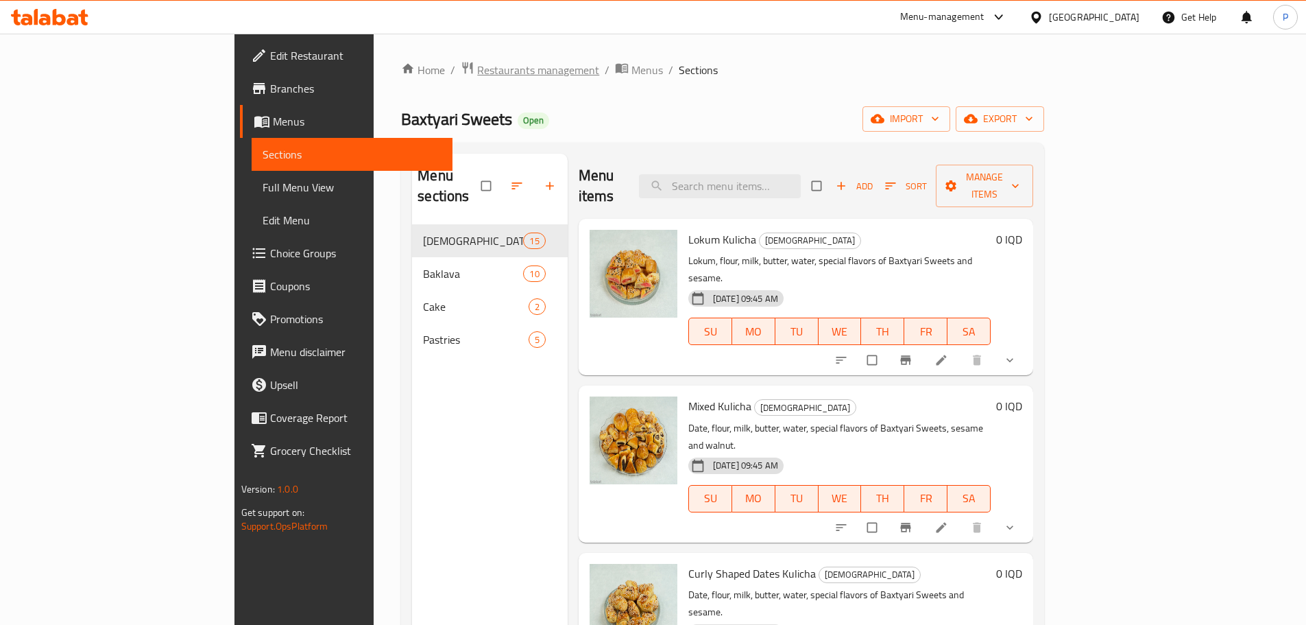
click at [477, 69] on span "Restaurants management" at bounding box center [538, 70] width 122 height 16
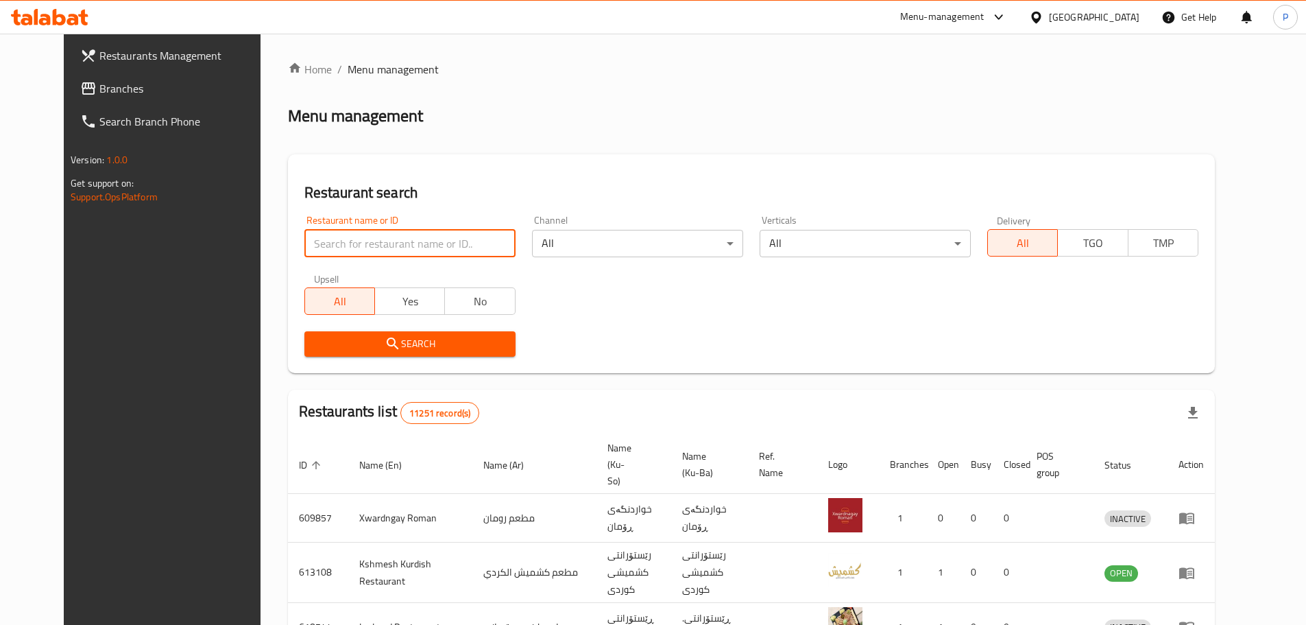
click at [418, 236] on input "search" at bounding box center [409, 243] width 211 height 27
type input "wasta kaiwan"
click button "Search" at bounding box center [409, 343] width 211 height 25
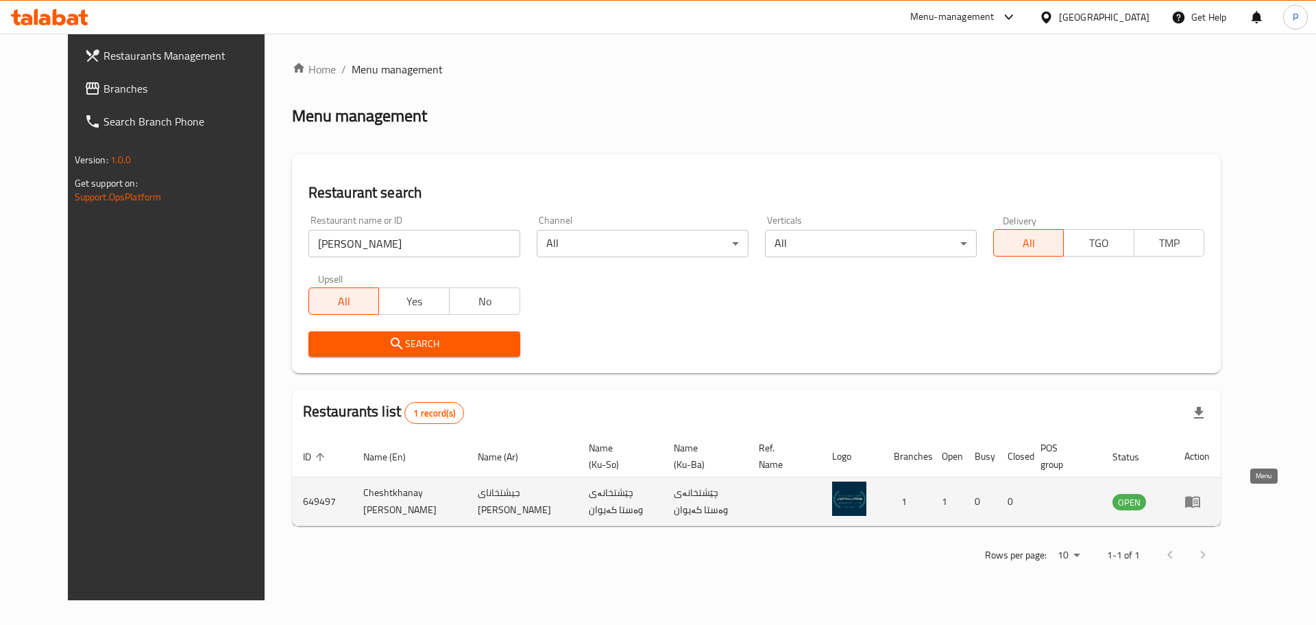
click at [1201, 498] on icon "enhanced table" at bounding box center [1193, 502] width 15 height 12
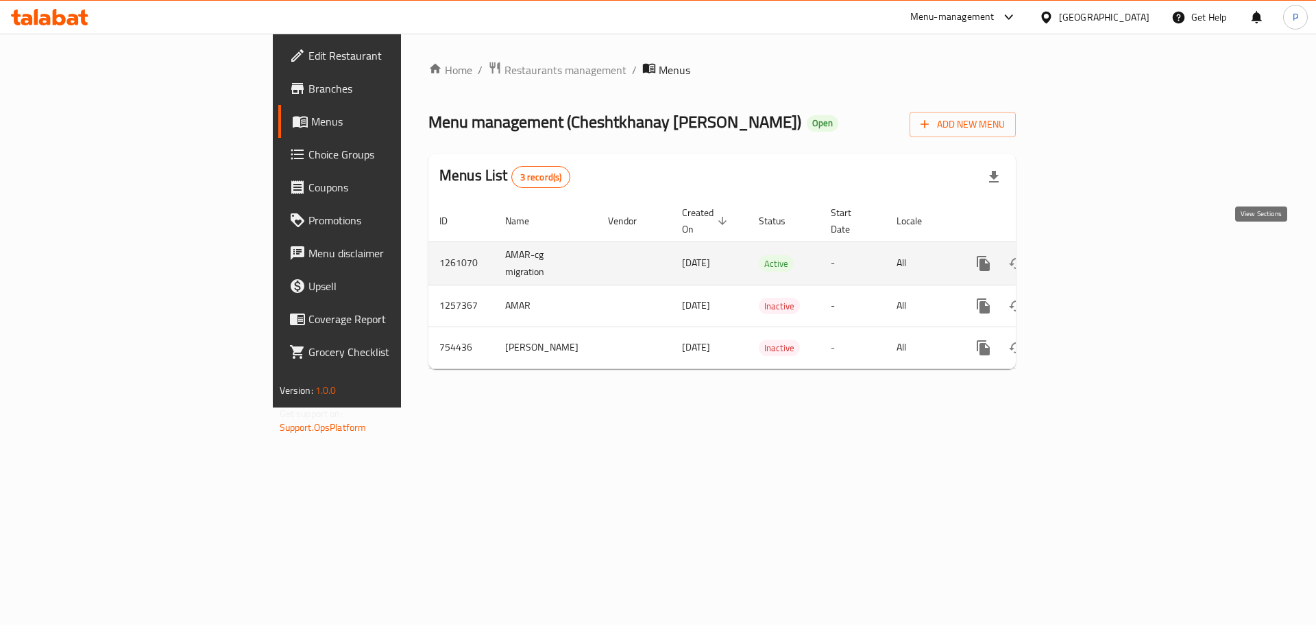
click at [1091, 255] on icon "enhanced table" at bounding box center [1082, 263] width 16 height 16
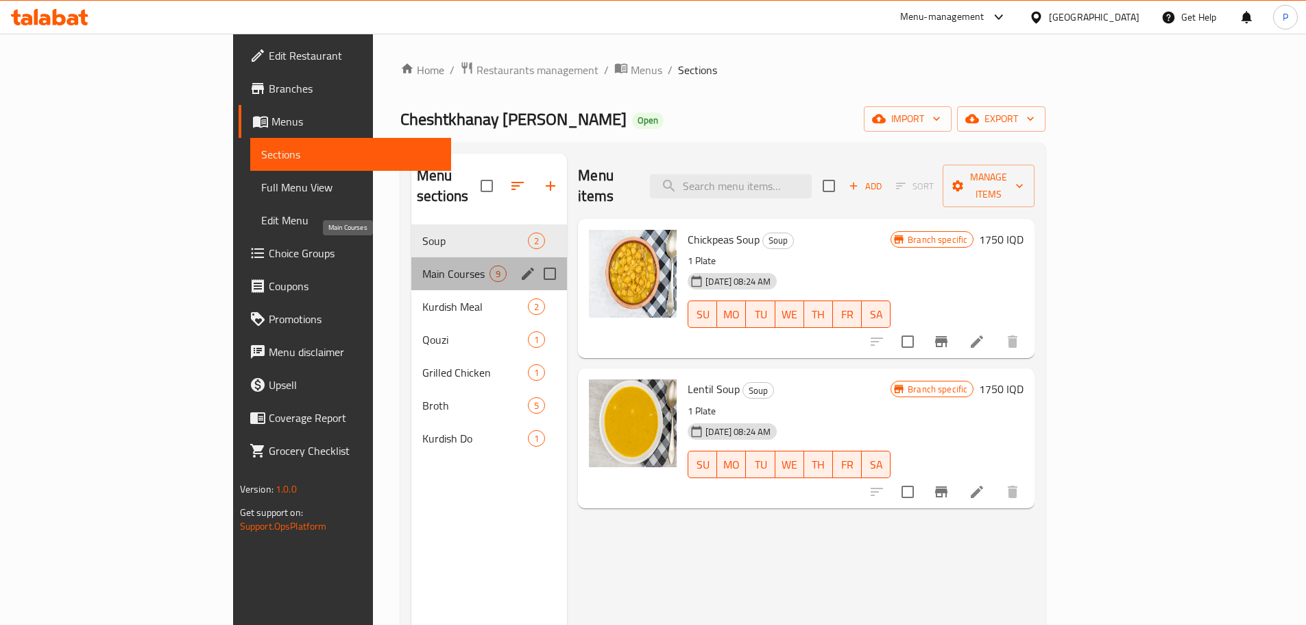
click at [422, 265] on span "Main Courses" at bounding box center [455, 273] width 67 height 16
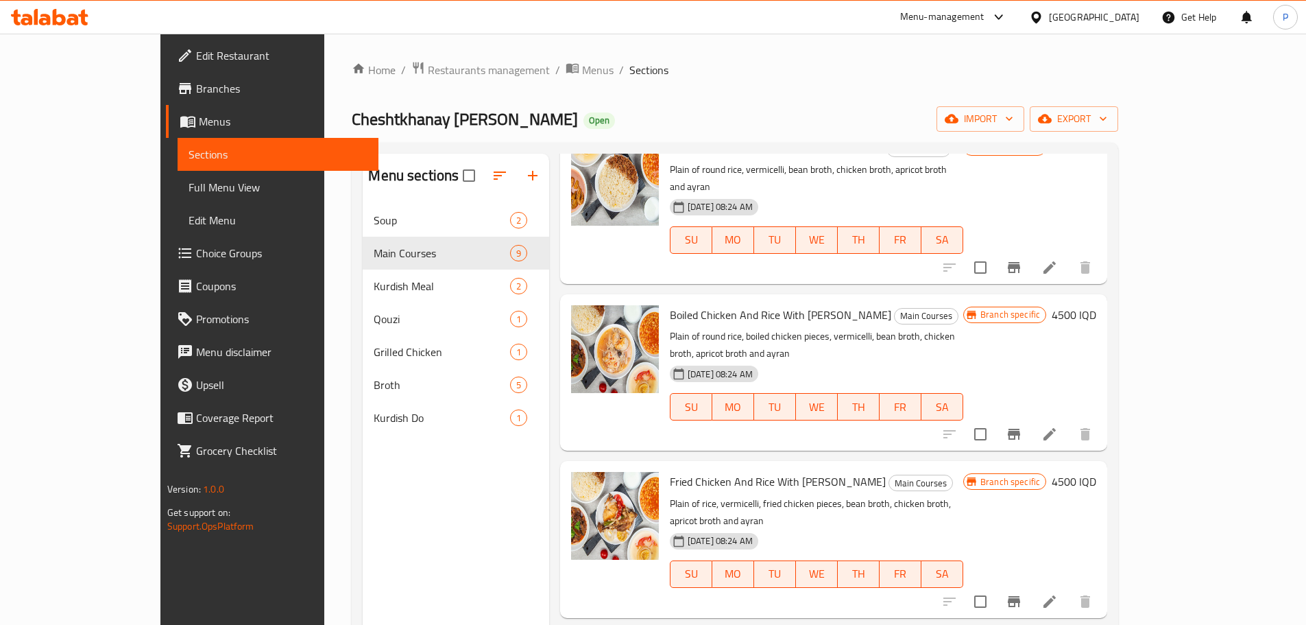
scroll to position [274, 0]
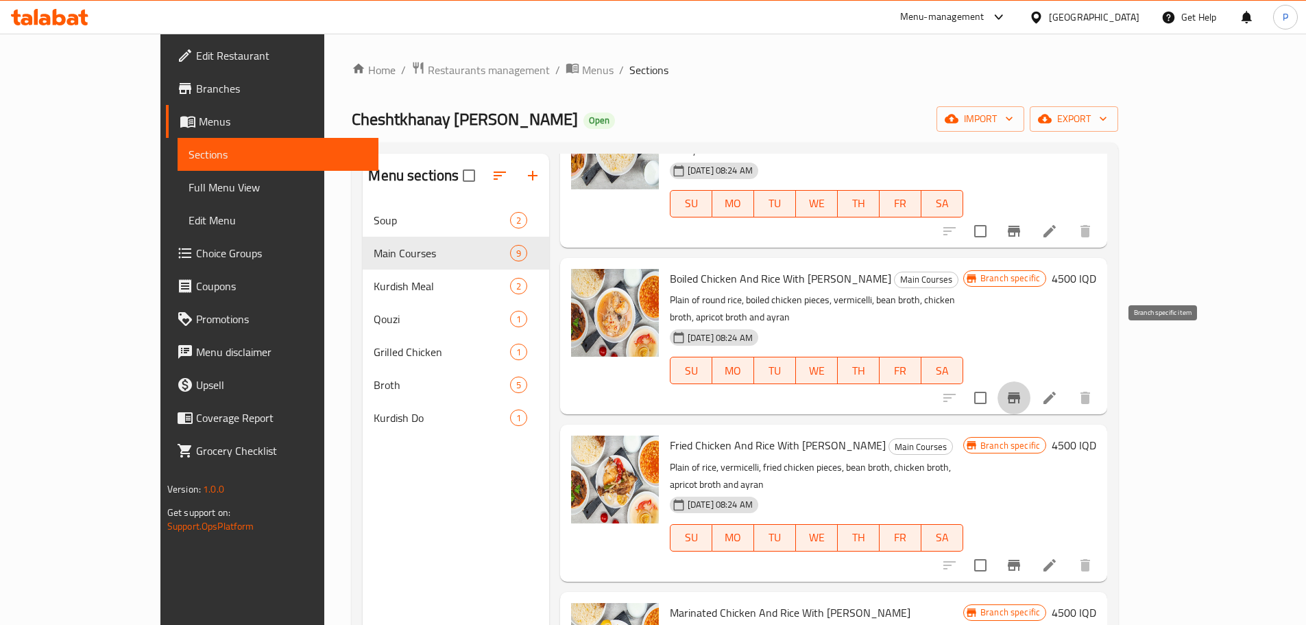
click at [1020, 392] on icon "Branch-specific-item" at bounding box center [1014, 397] width 12 height 11
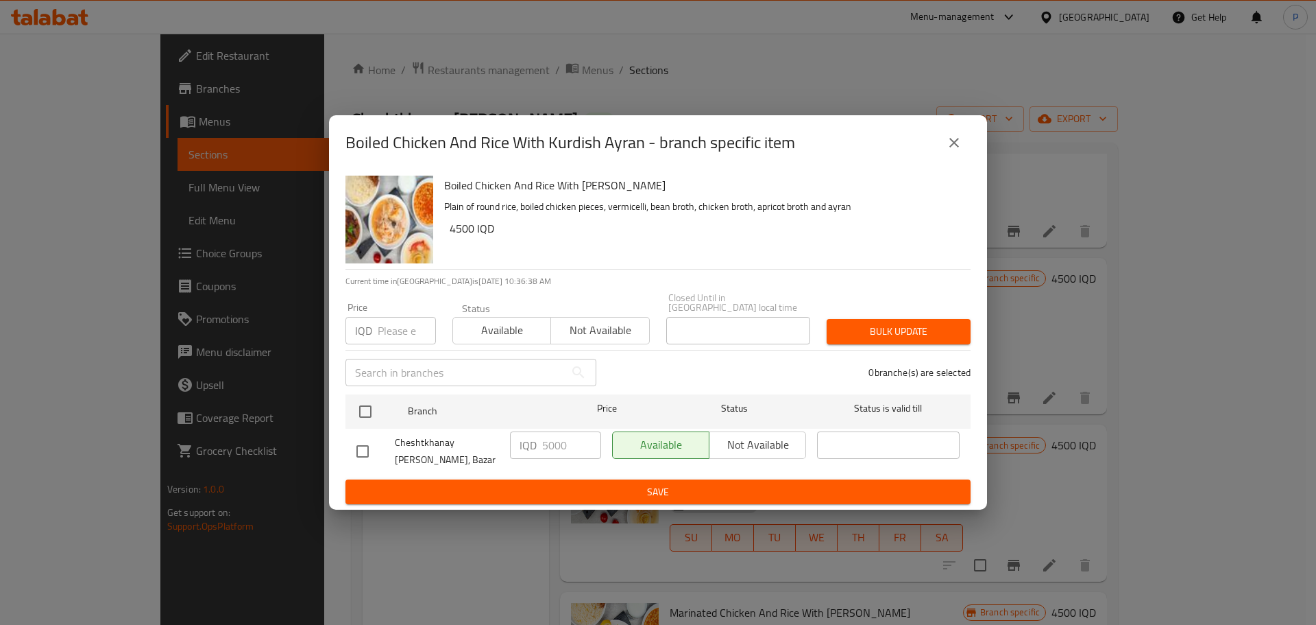
click at [615, 527] on div "Boiled Chicken And Rice With Kurdish Ayran - branch specific item Boiled Chicke…" at bounding box center [658, 312] width 1316 height 625
click at [948, 148] on icon "close" at bounding box center [954, 142] width 16 height 16
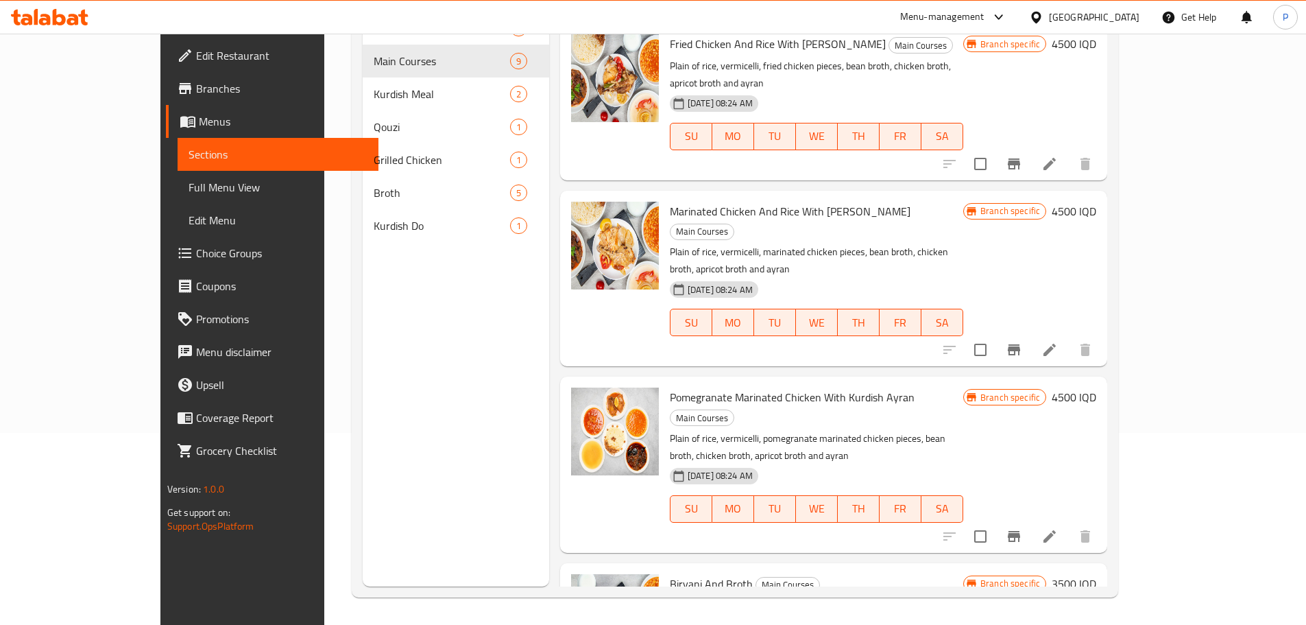
scroll to position [415, 0]
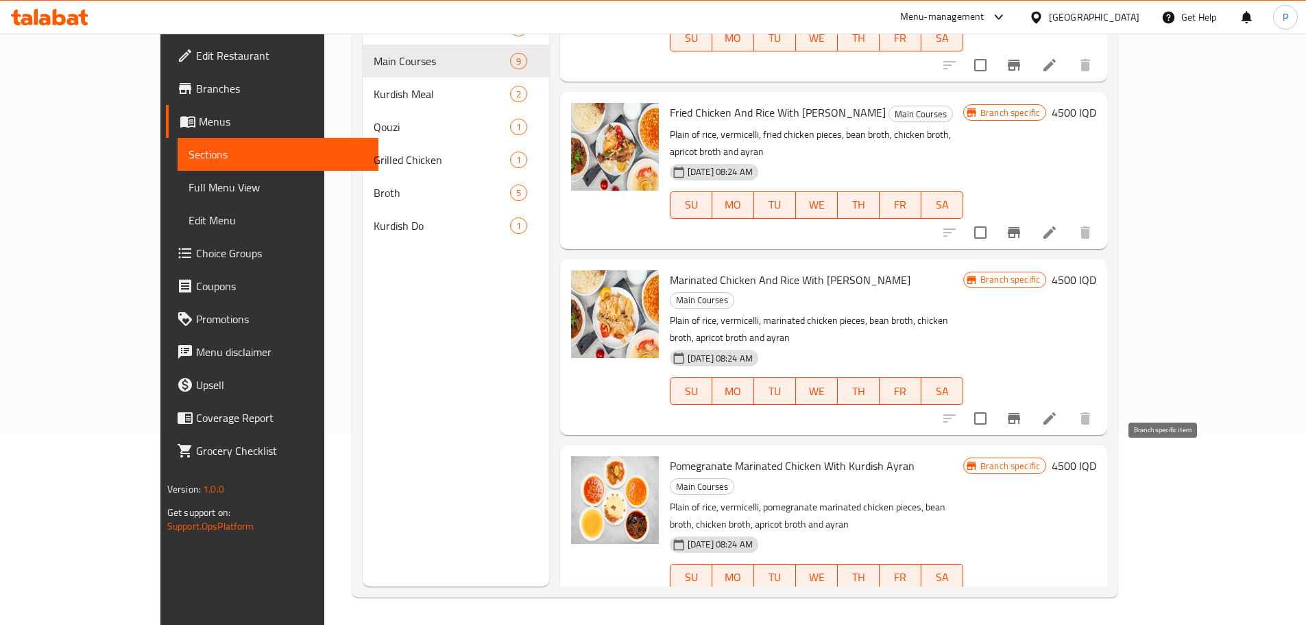
click at [1022, 597] on icon "Branch-specific-item" at bounding box center [1014, 605] width 16 height 16
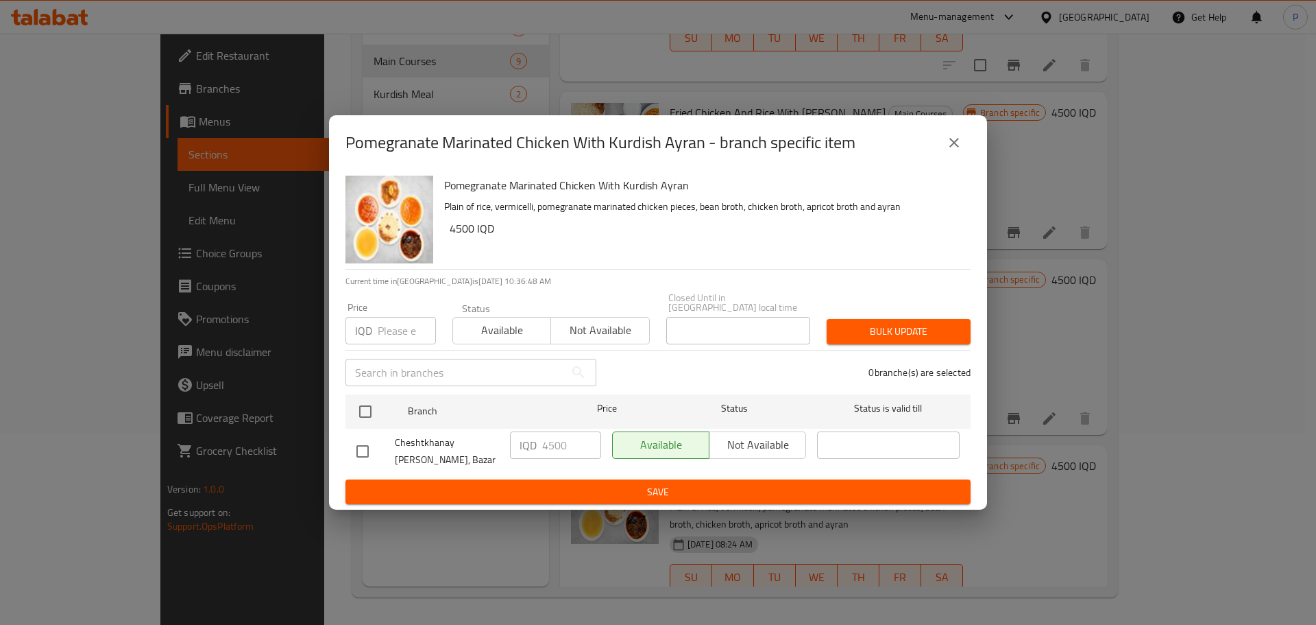
click at [372, 442] on input "checkbox" at bounding box center [362, 451] width 29 height 29
checkbox input "true"
drag, startPoint x: 552, startPoint y: 440, endPoint x: 491, endPoint y: 435, distance: 61.3
click at [491, 435] on div "Cheshtkhanay Wasta Kaiwan, Bazar IQD 4500 ​ Available Not available ​" at bounding box center [658, 451] width 614 height 51
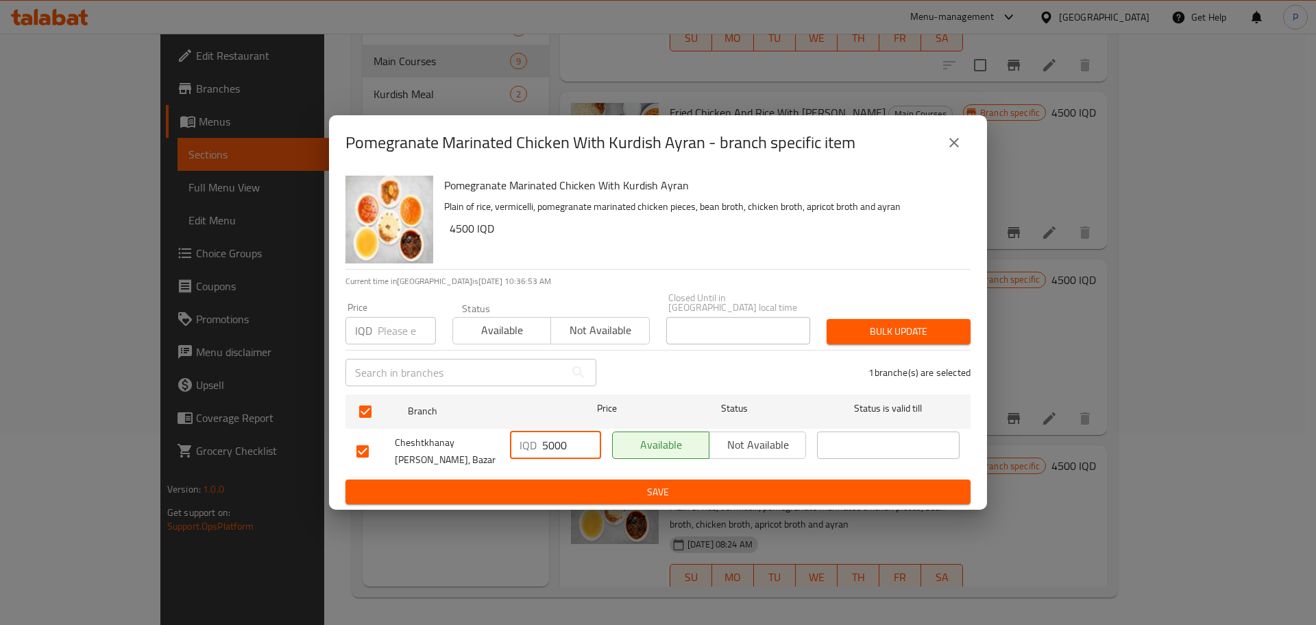
type input "5000"
click at [663, 492] on span "Save" at bounding box center [658, 491] width 603 height 17
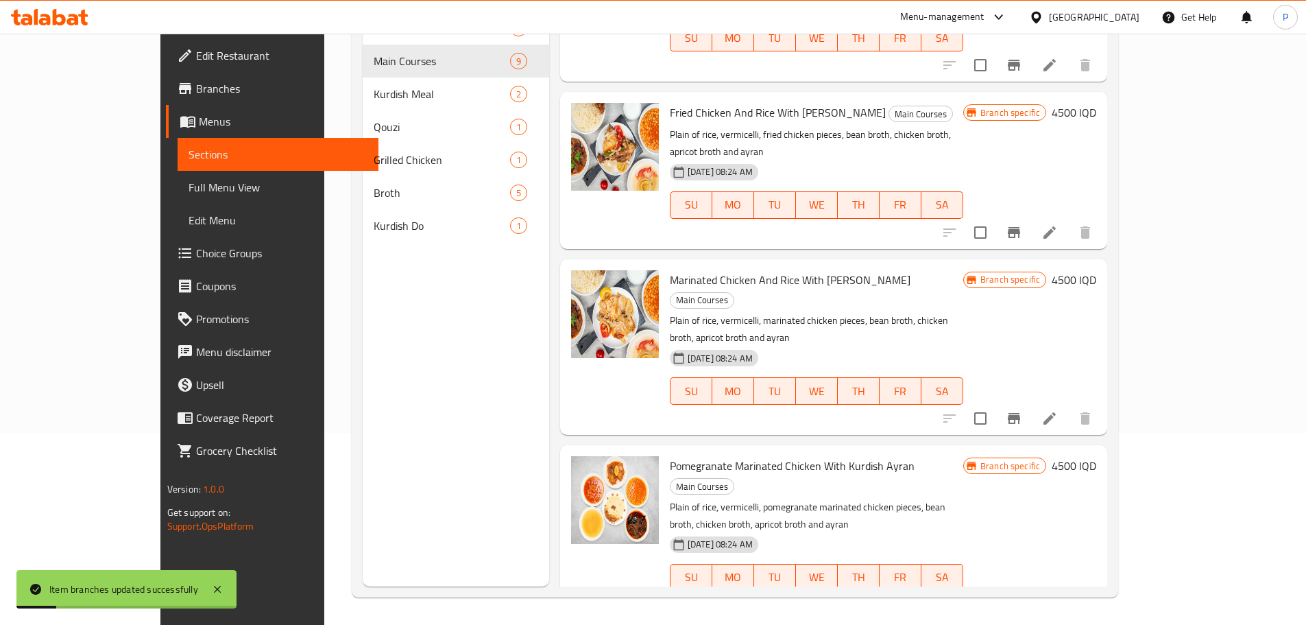
scroll to position [0, 0]
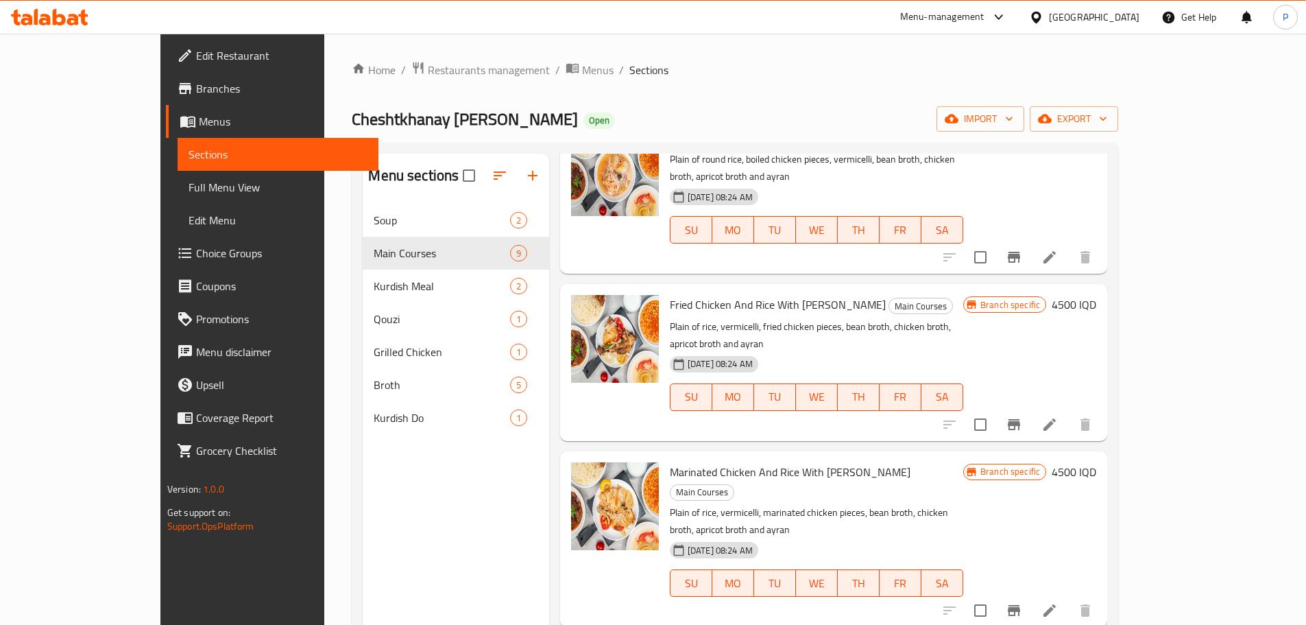
click at [985, 17] on div "Menu-management" at bounding box center [942, 17] width 84 height 16
click at [949, 86] on div "Agent Campaigns Center" at bounding box center [940, 91] width 104 height 15
